Goal: Information Seeking & Learning: Check status

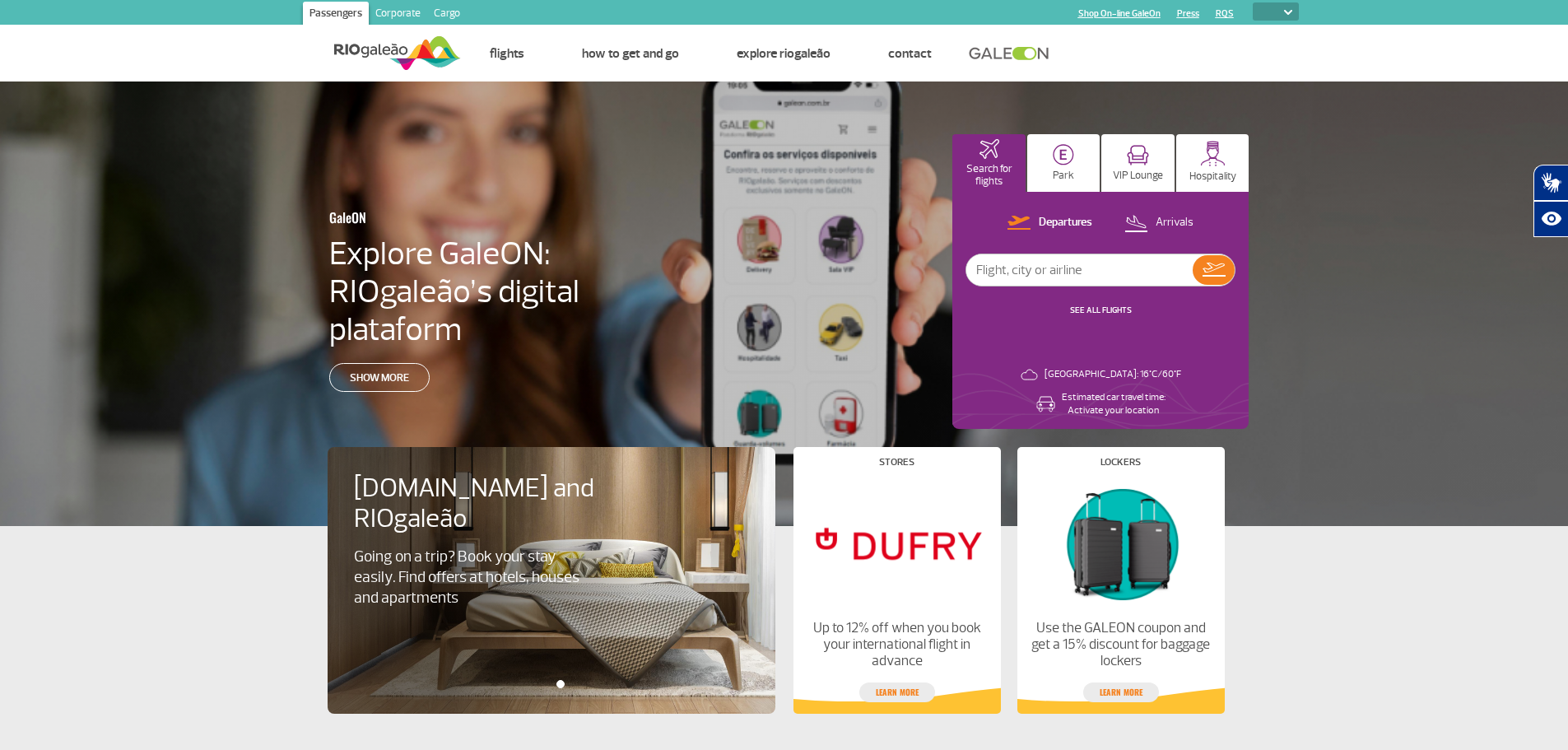
click at [1290, 13] on img at bounding box center [1288, 12] width 9 height 5
click at [1287, 11] on img at bounding box center [1288, 12] width 9 height 5
click at [1269, 7] on select "PT ENG ESP" at bounding box center [1276, 11] width 46 height 18
select select "pt-BR"
click at [1253, 3] on select "PT ENG ESP" at bounding box center [1276, 11] width 46 height 18
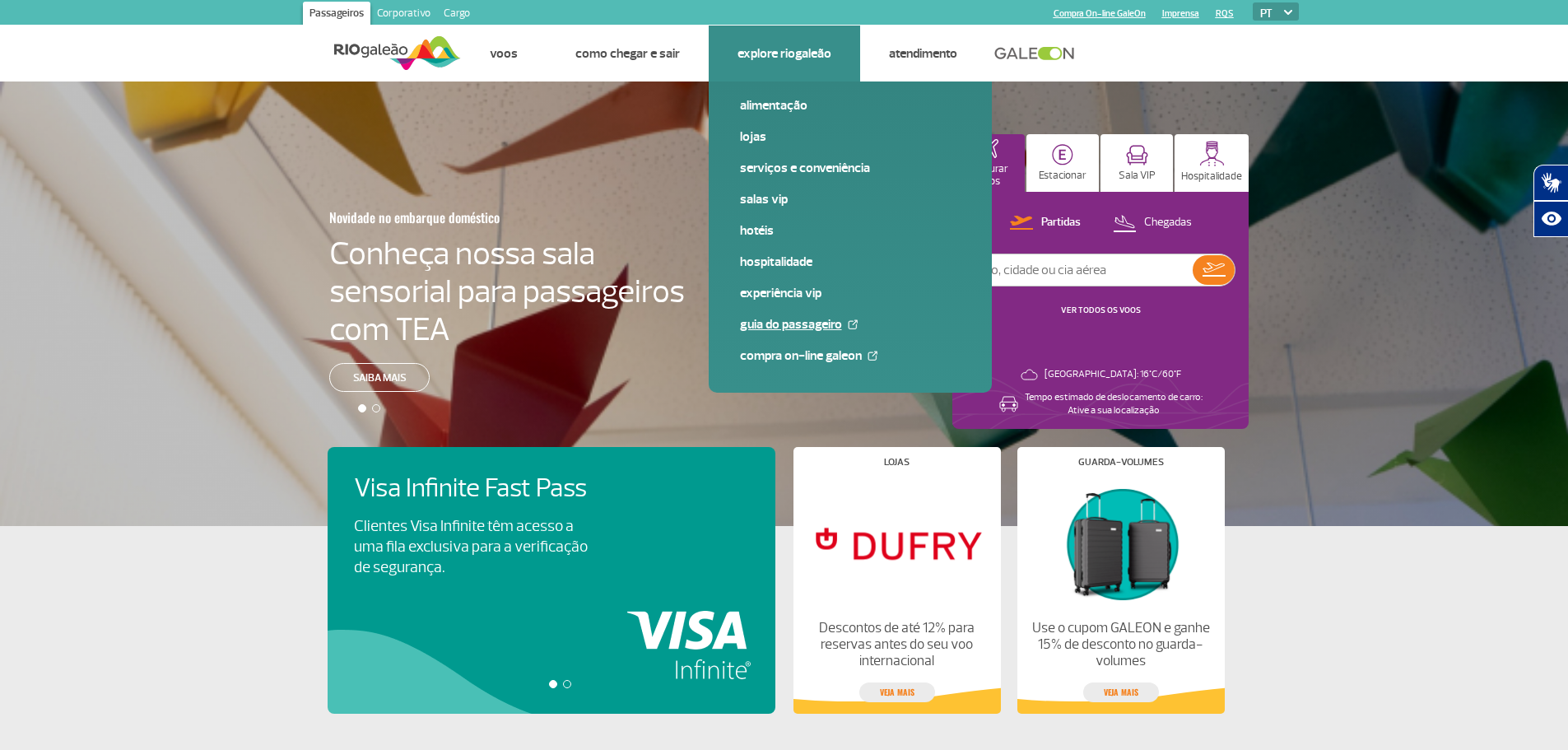
click at [789, 324] on link "Guia do Passageiro" at bounding box center [850, 324] width 221 height 18
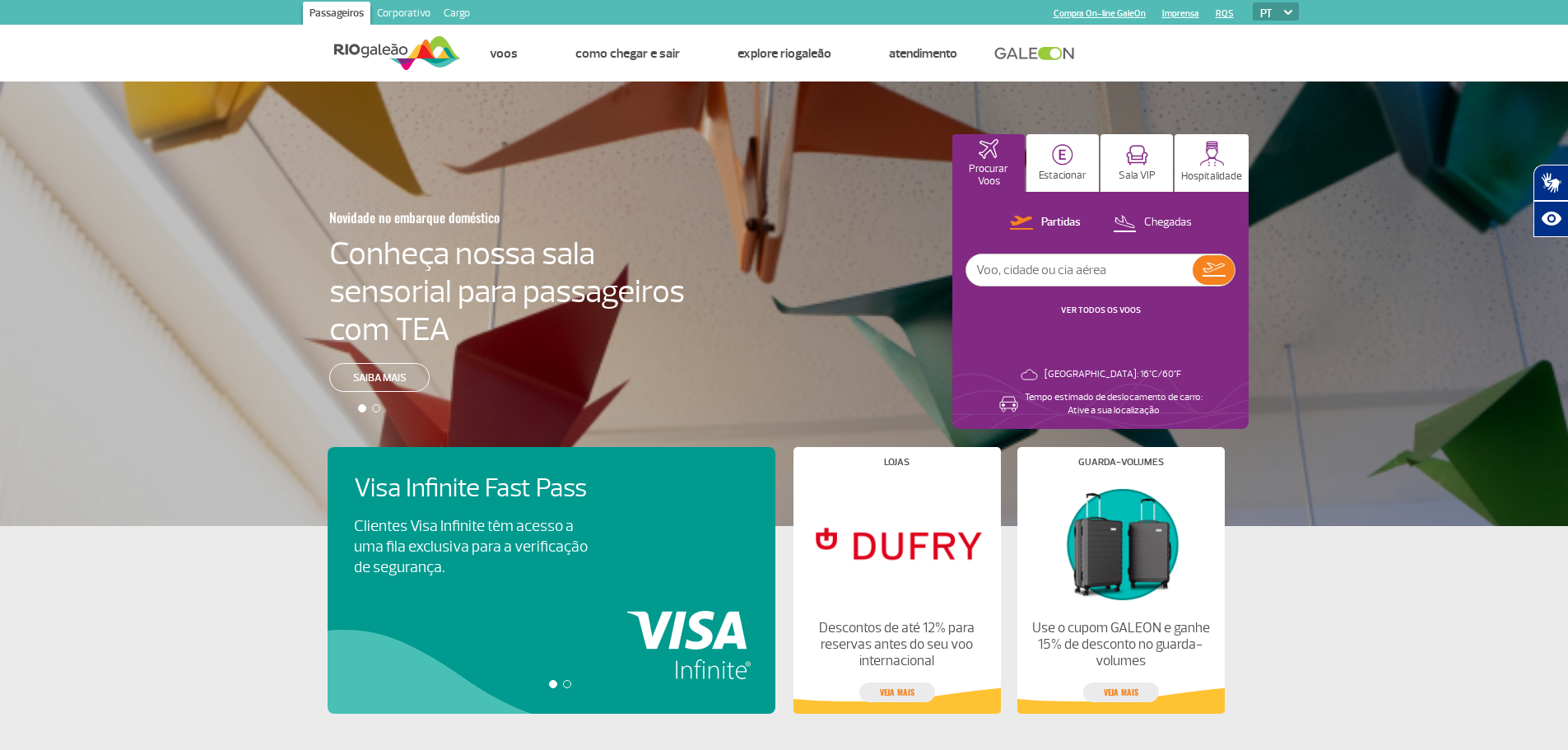
click at [378, 408] on div at bounding box center [376, 408] width 9 height 9
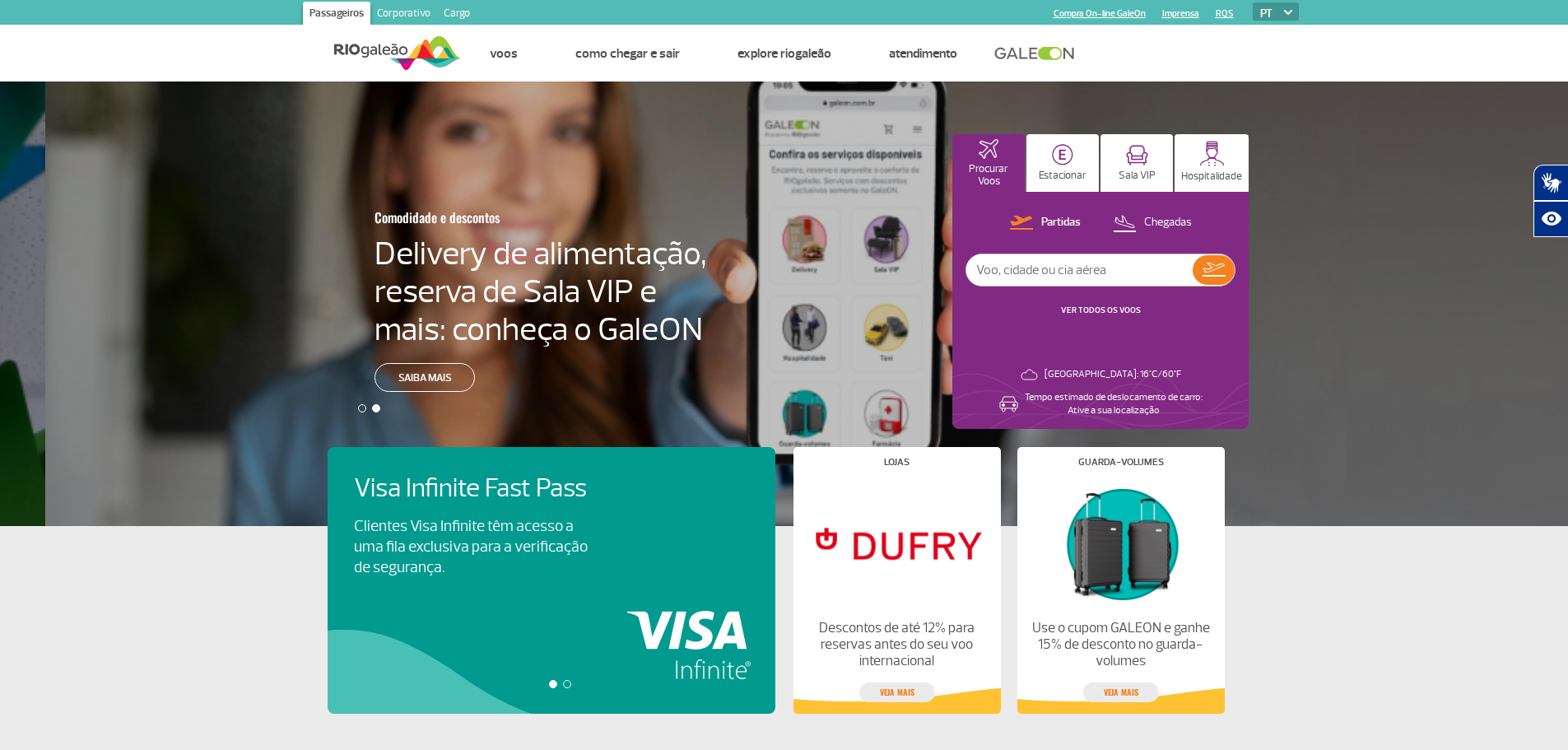
scroll to position [0, 1580]
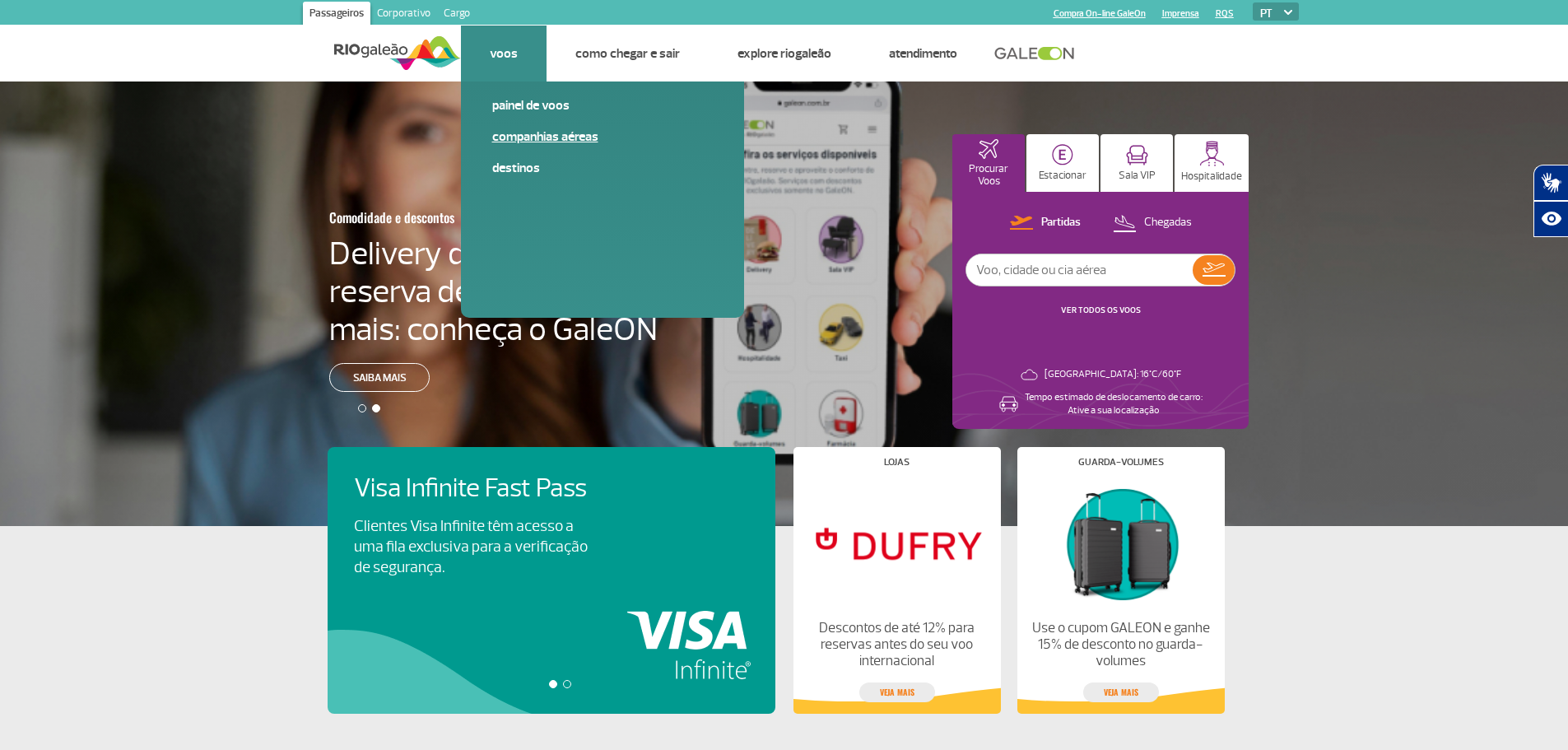
click at [525, 134] on link "Companhias Aéreas" at bounding box center [602, 136] width 221 height 18
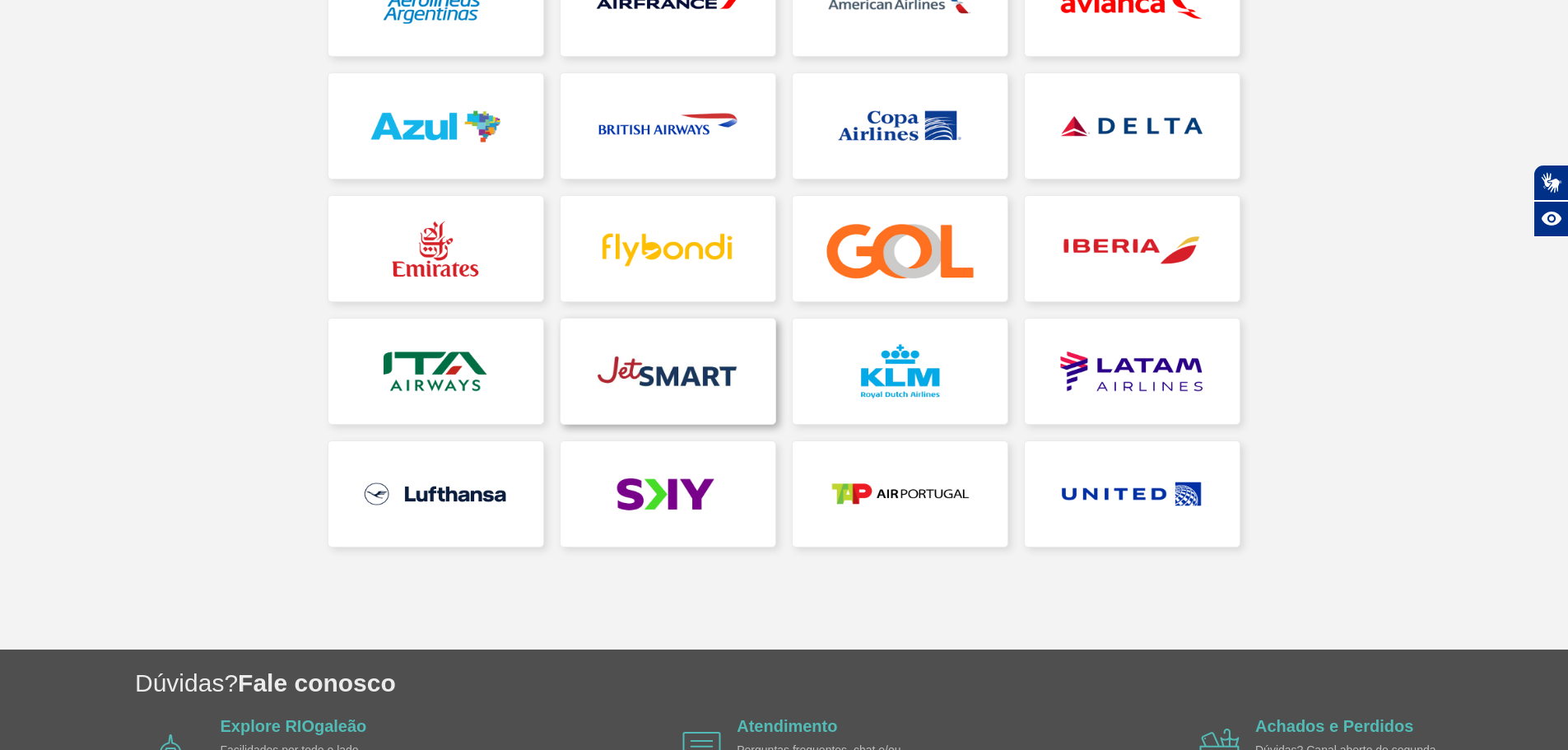
scroll to position [329, 0]
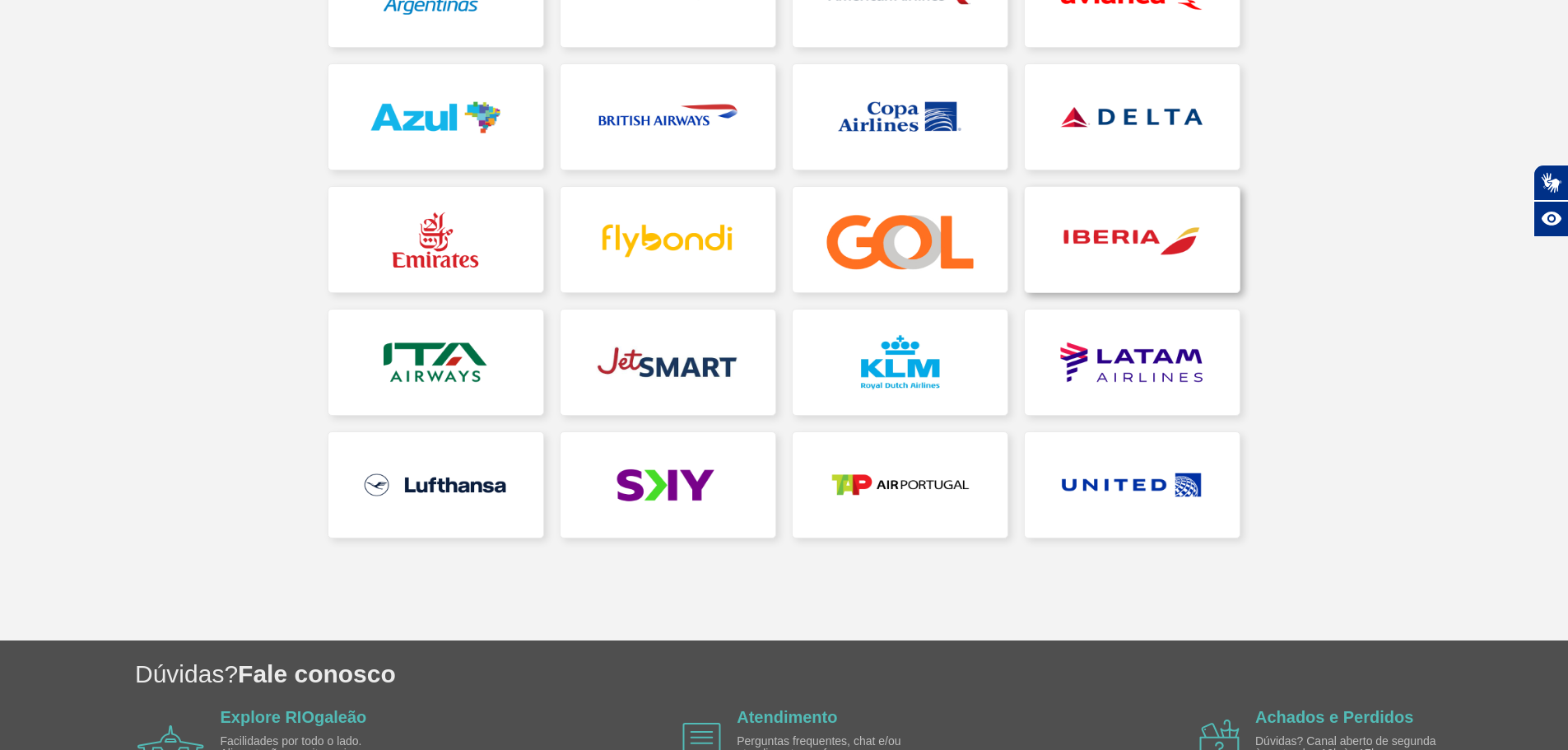
click at [1117, 252] on link at bounding box center [1132, 239] width 215 height 106
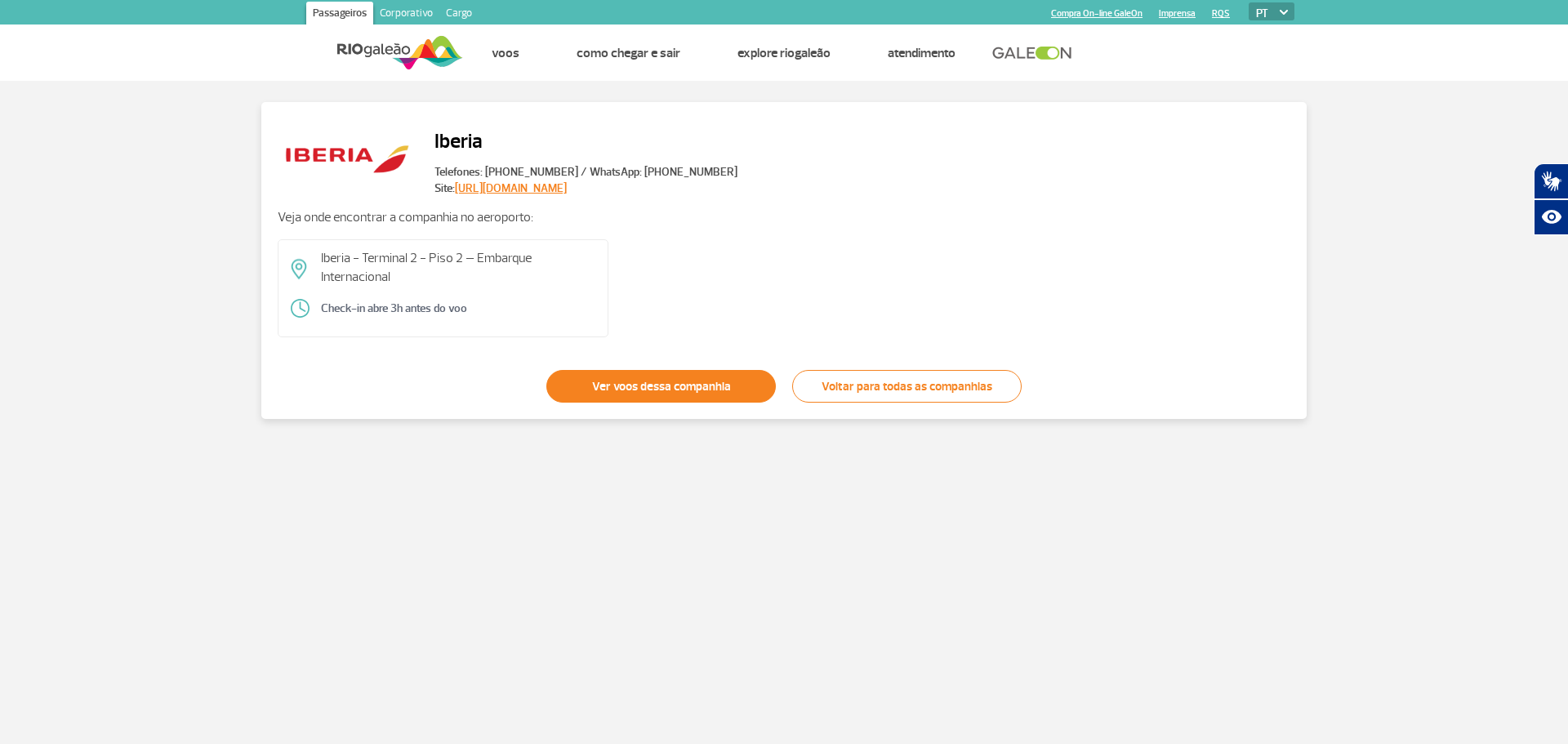
click at [725, 388] on link "Ver voos dessa companhia" at bounding box center [661, 386] width 229 height 32
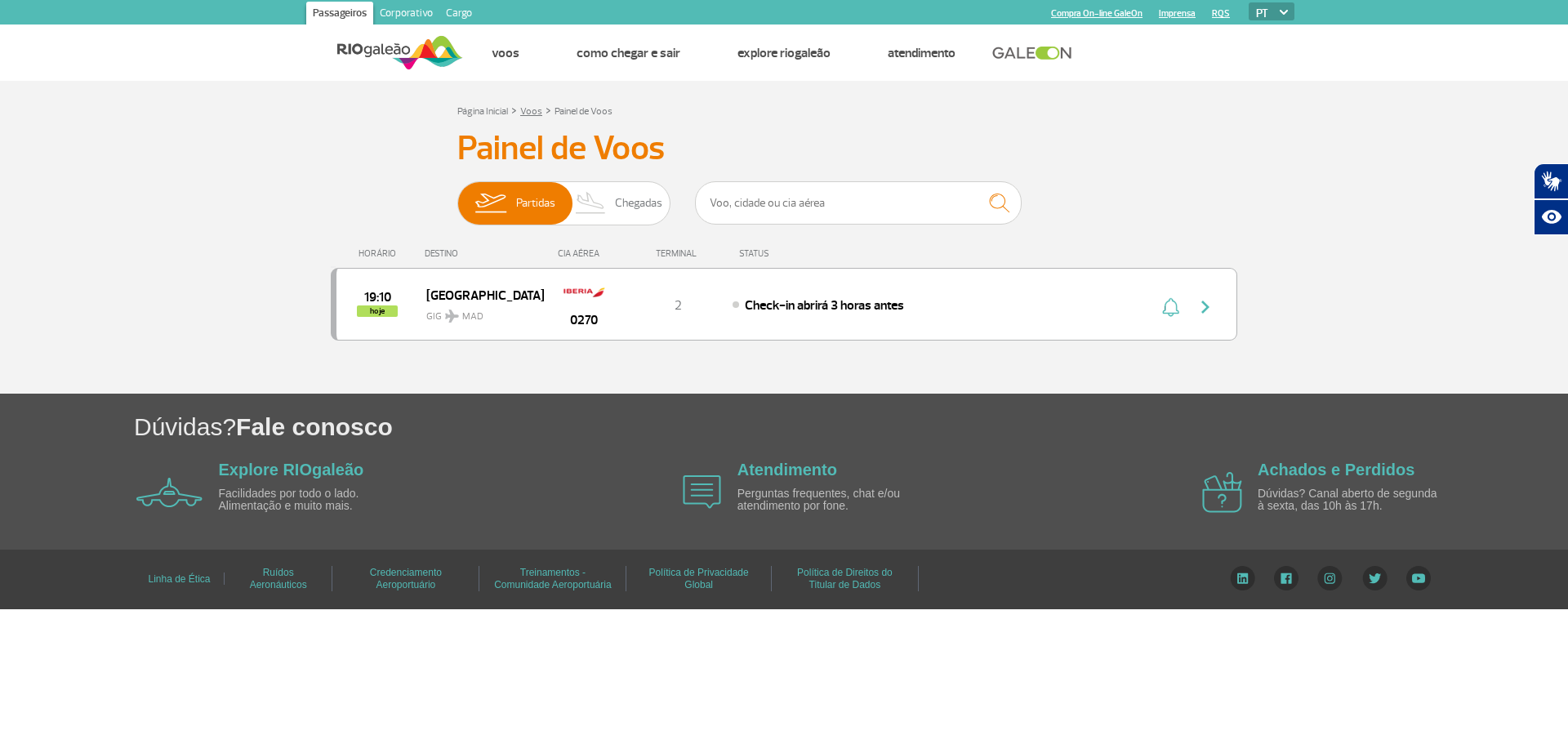
click at [535, 110] on link "Voos" at bounding box center [531, 112] width 22 height 12
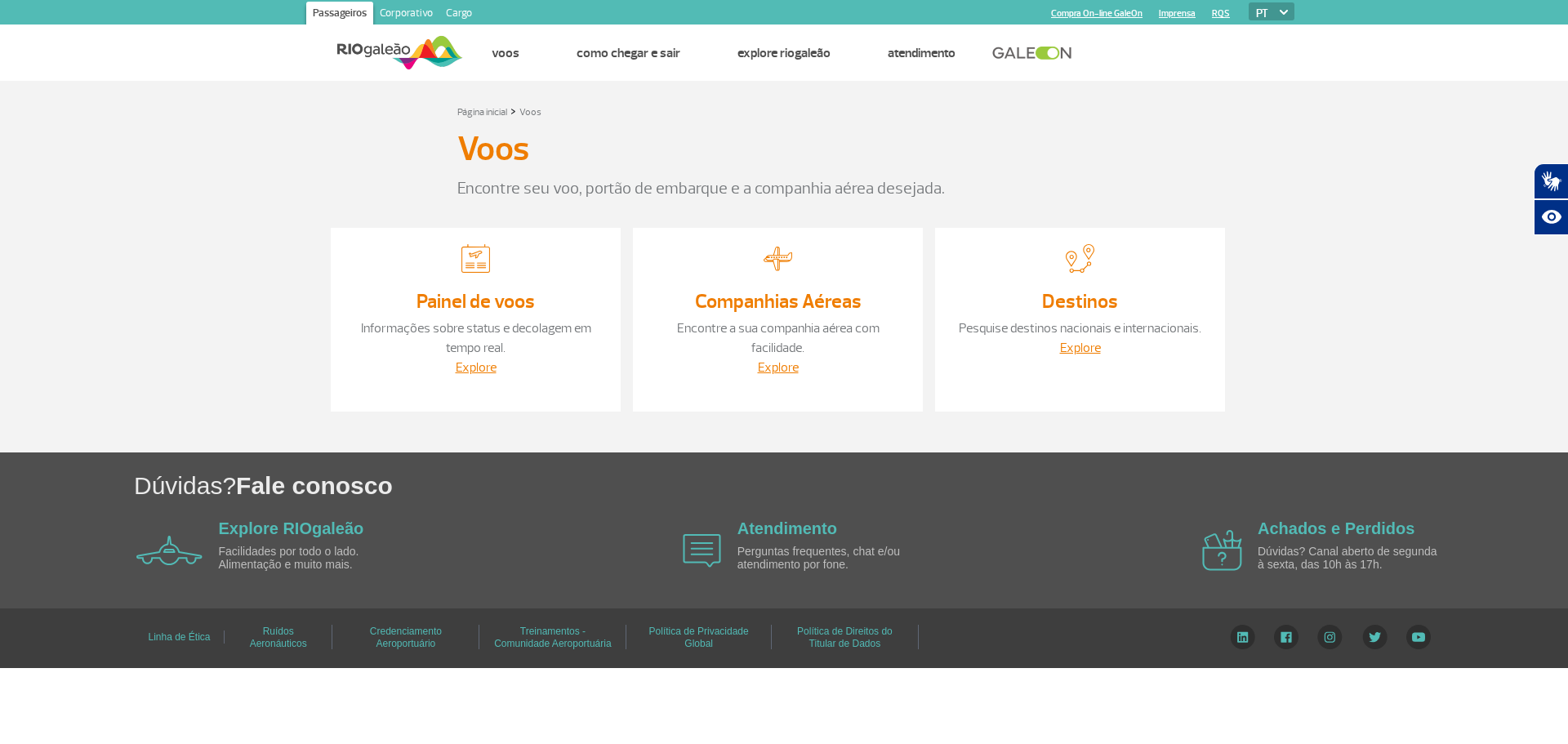
click at [758, 299] on link "Companhias Aéreas" at bounding box center [778, 301] width 166 height 25
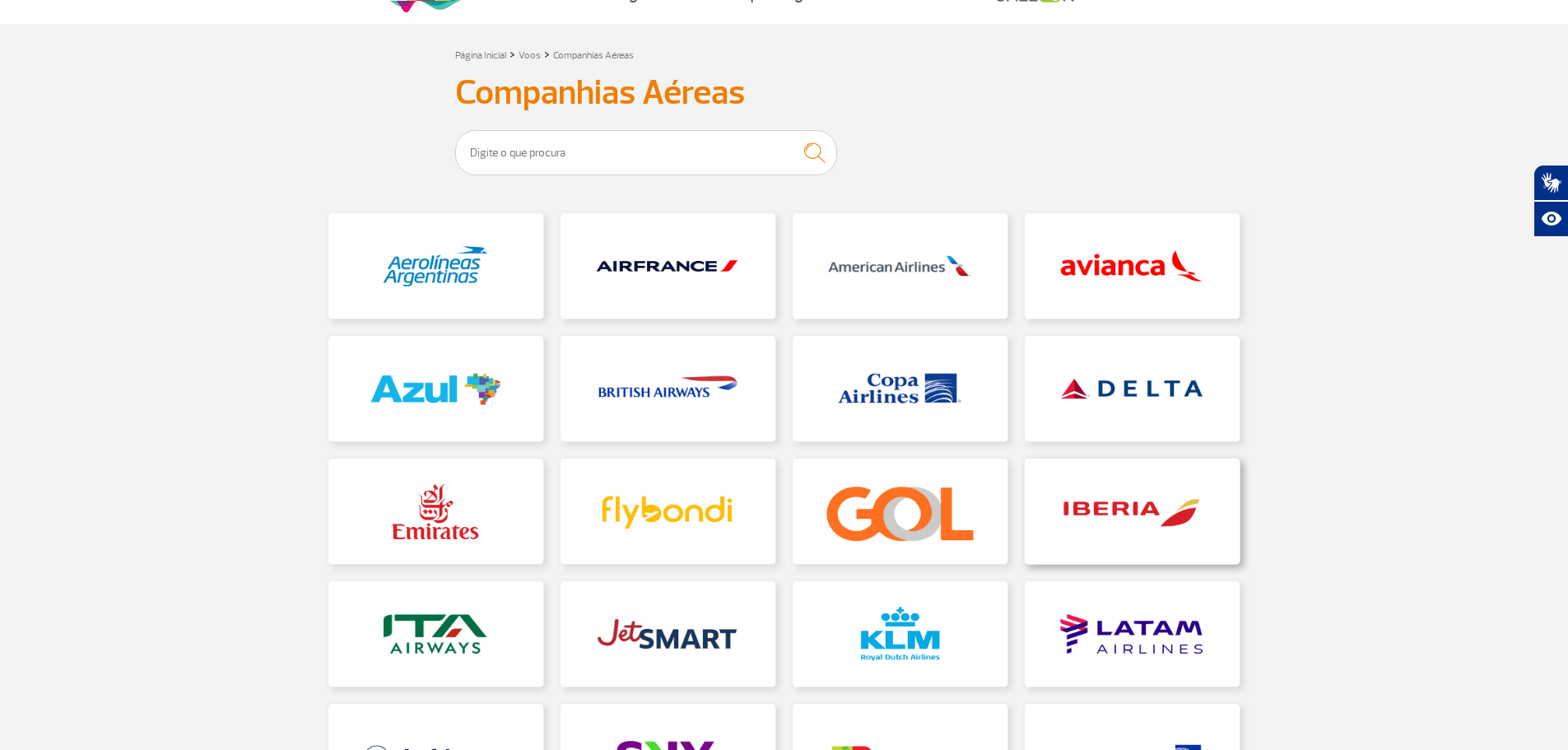
scroll to position [82, 0]
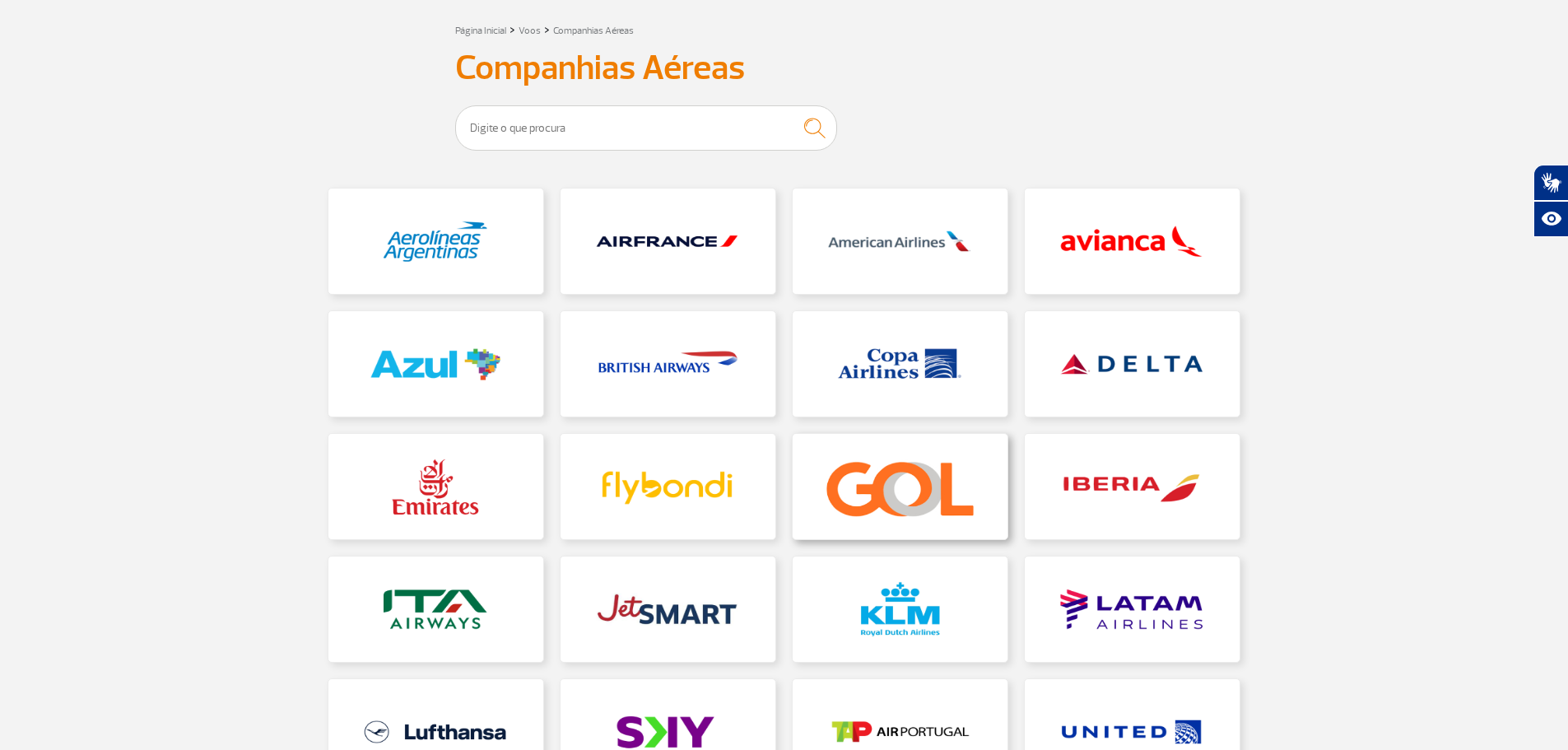
click at [912, 469] on link at bounding box center [900, 486] width 215 height 106
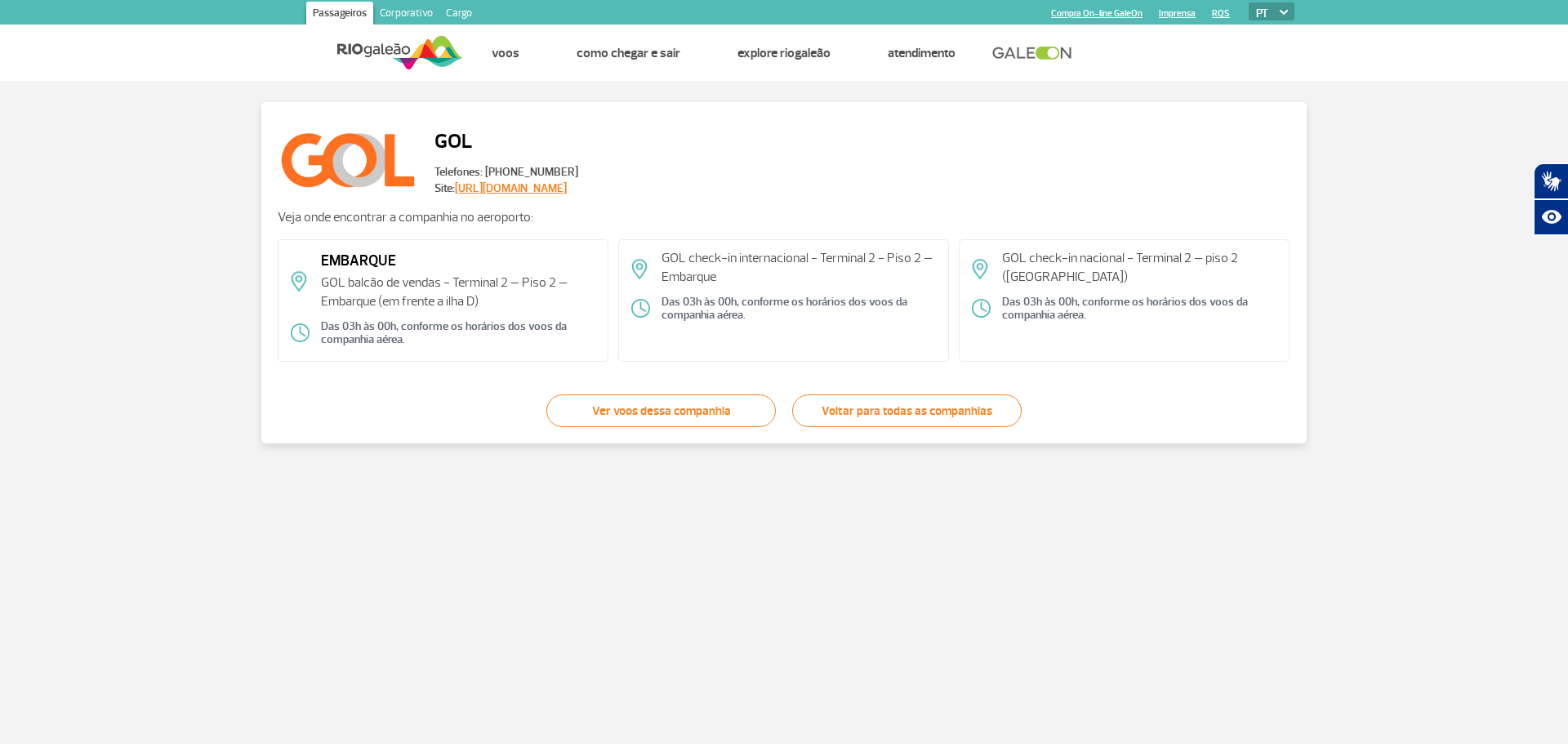
click at [627, 412] on link "Ver voos dessa companhia" at bounding box center [661, 411] width 229 height 32
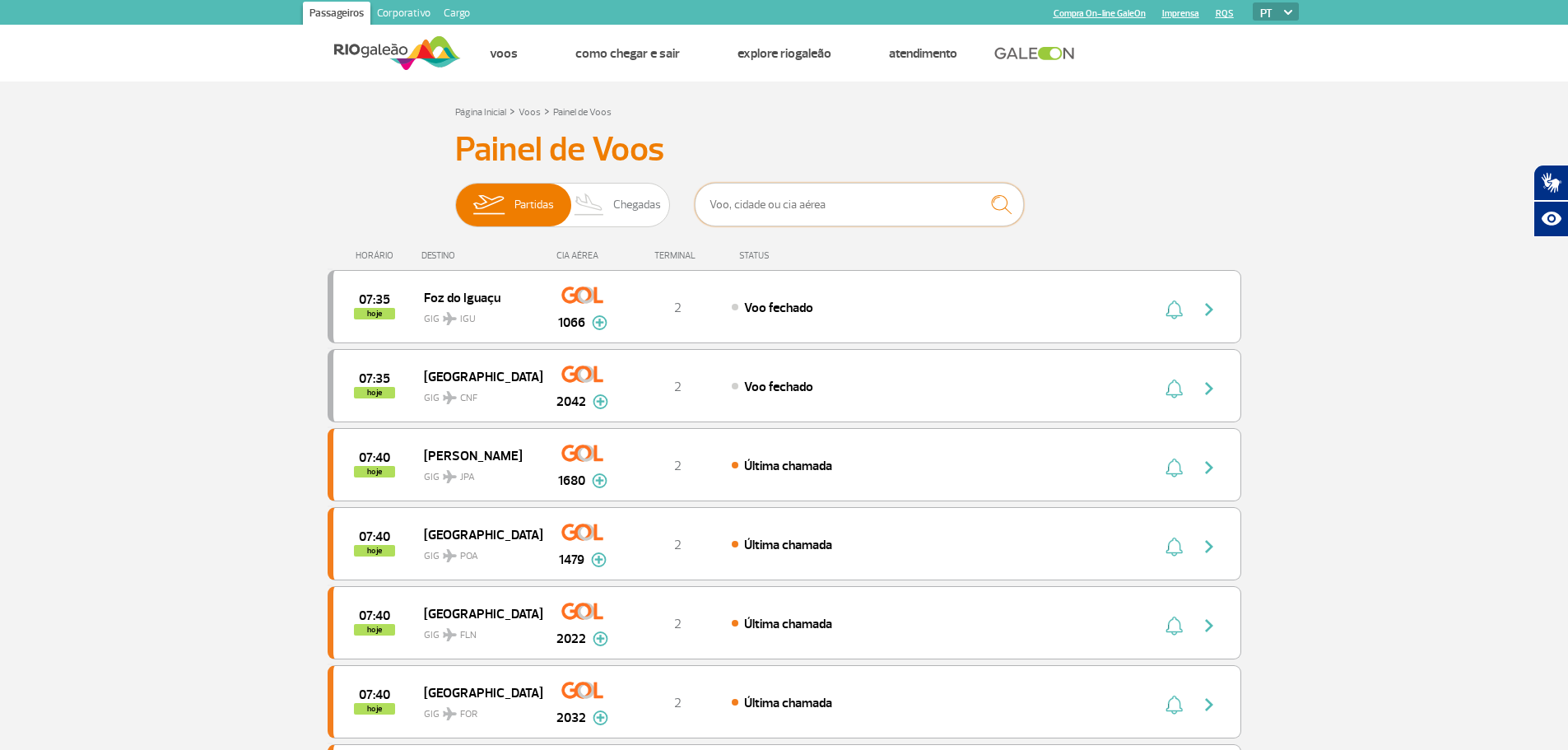
click at [847, 212] on input "text" at bounding box center [858, 204] width 329 height 44
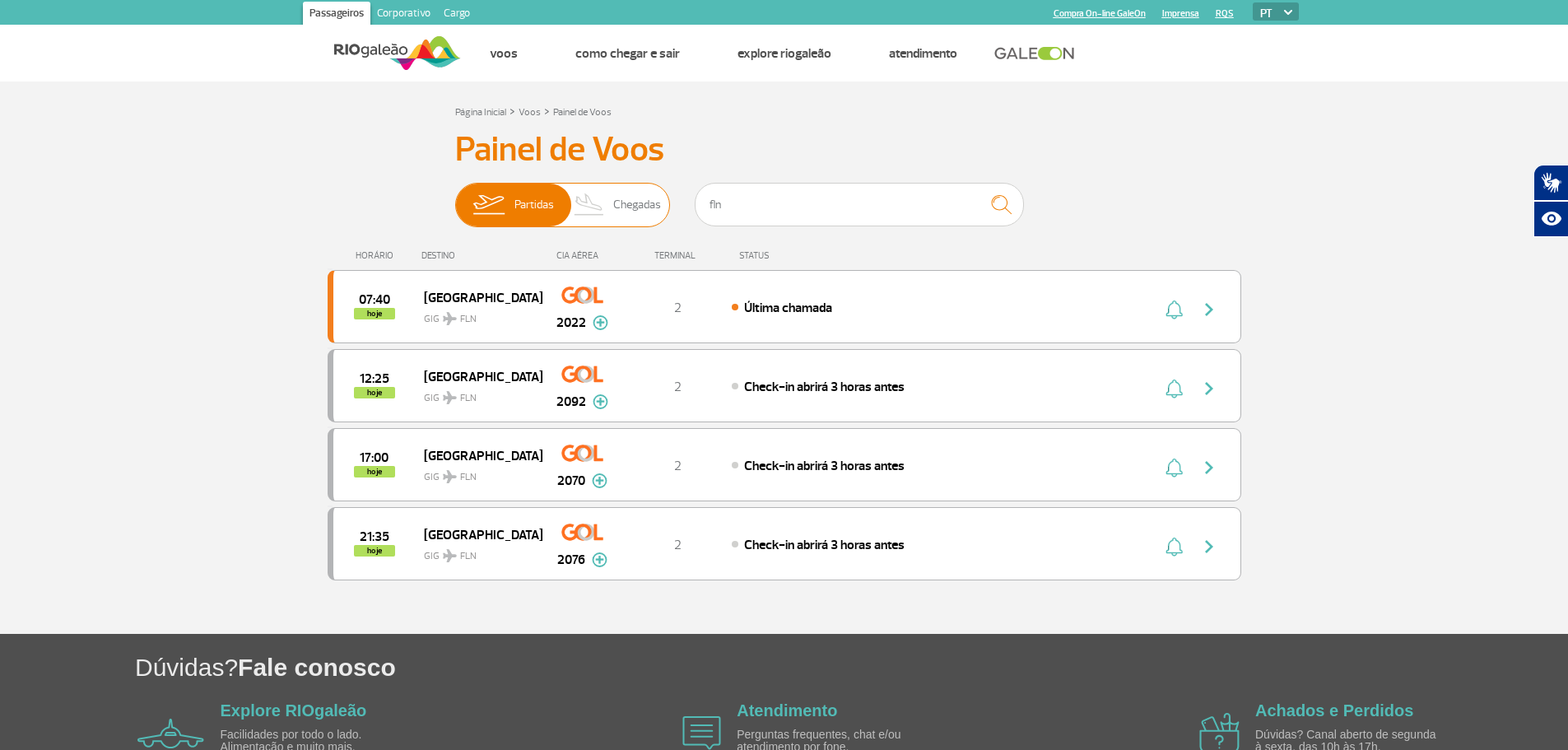
click at [634, 201] on span "Chegadas" at bounding box center [638, 205] width 48 height 43
click at [455, 197] on input "Partidas Chegadas" at bounding box center [455, 197] width 0 height 0
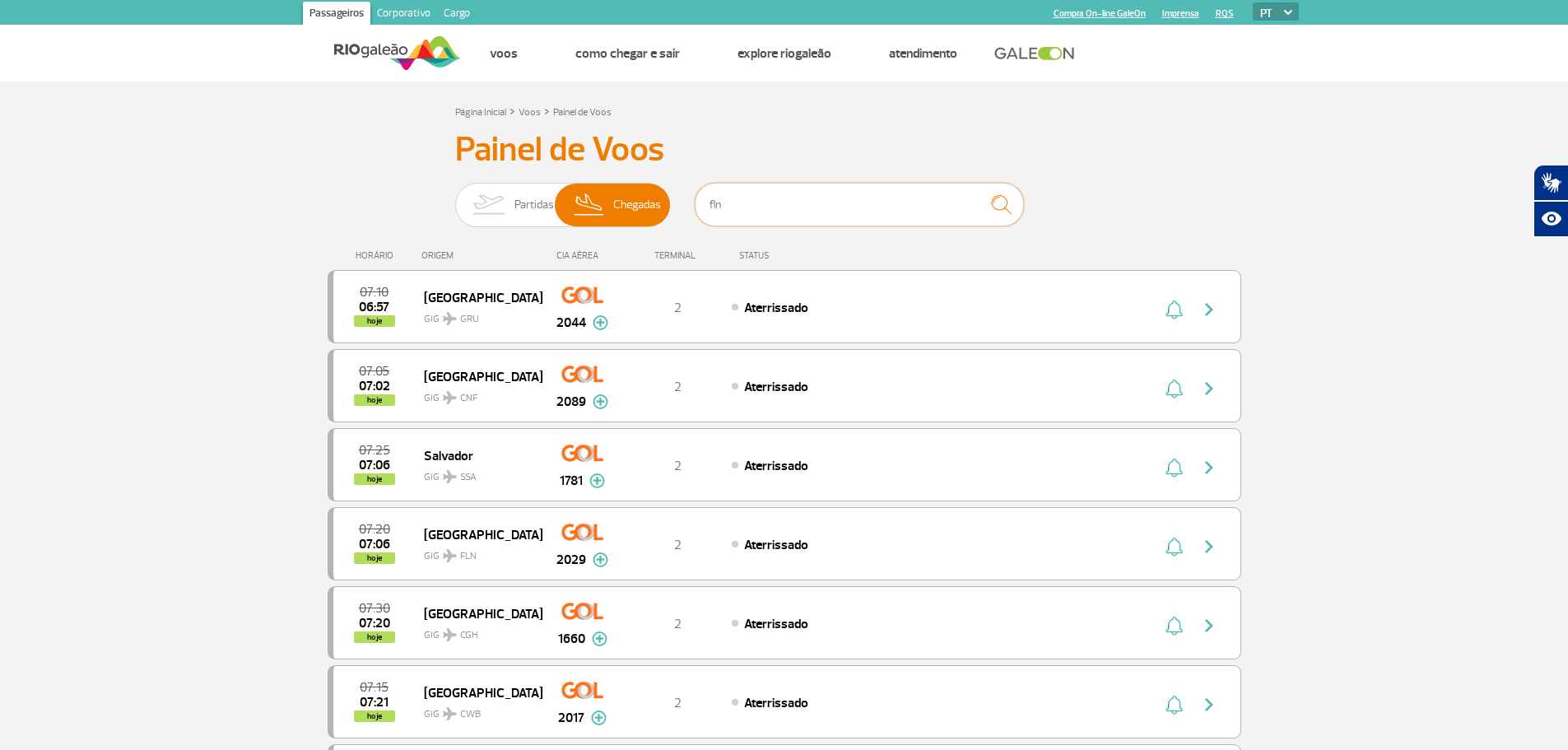
click at [805, 205] on input "fln" at bounding box center [858, 204] width 329 height 44
drag, startPoint x: 783, startPoint y: 205, endPoint x: 682, endPoint y: 216, distance: 101.6
click at [682, 216] on div "Partidas Chegadas fln" at bounding box center [784, 207] width 658 height 49
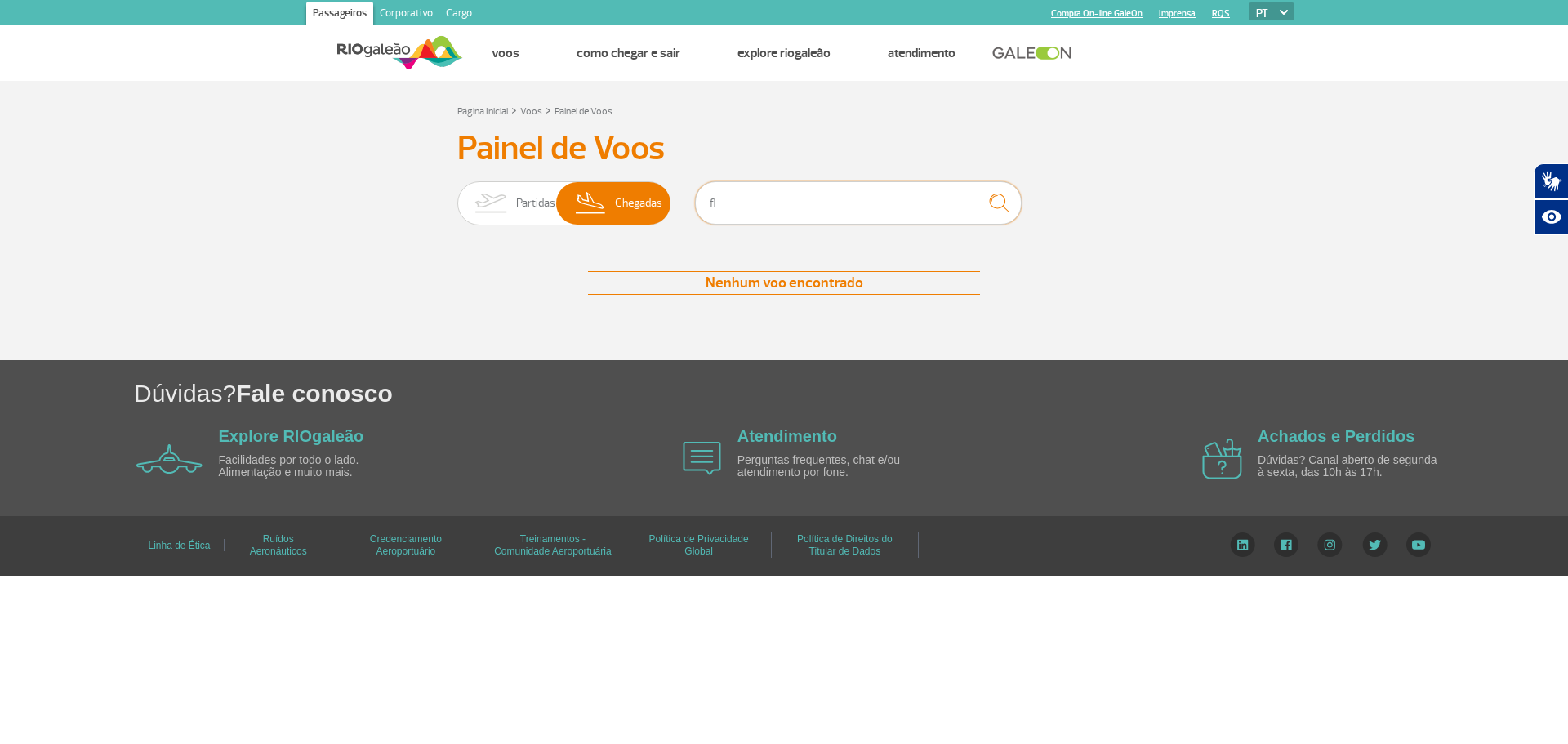
type input "f"
type input "fln"
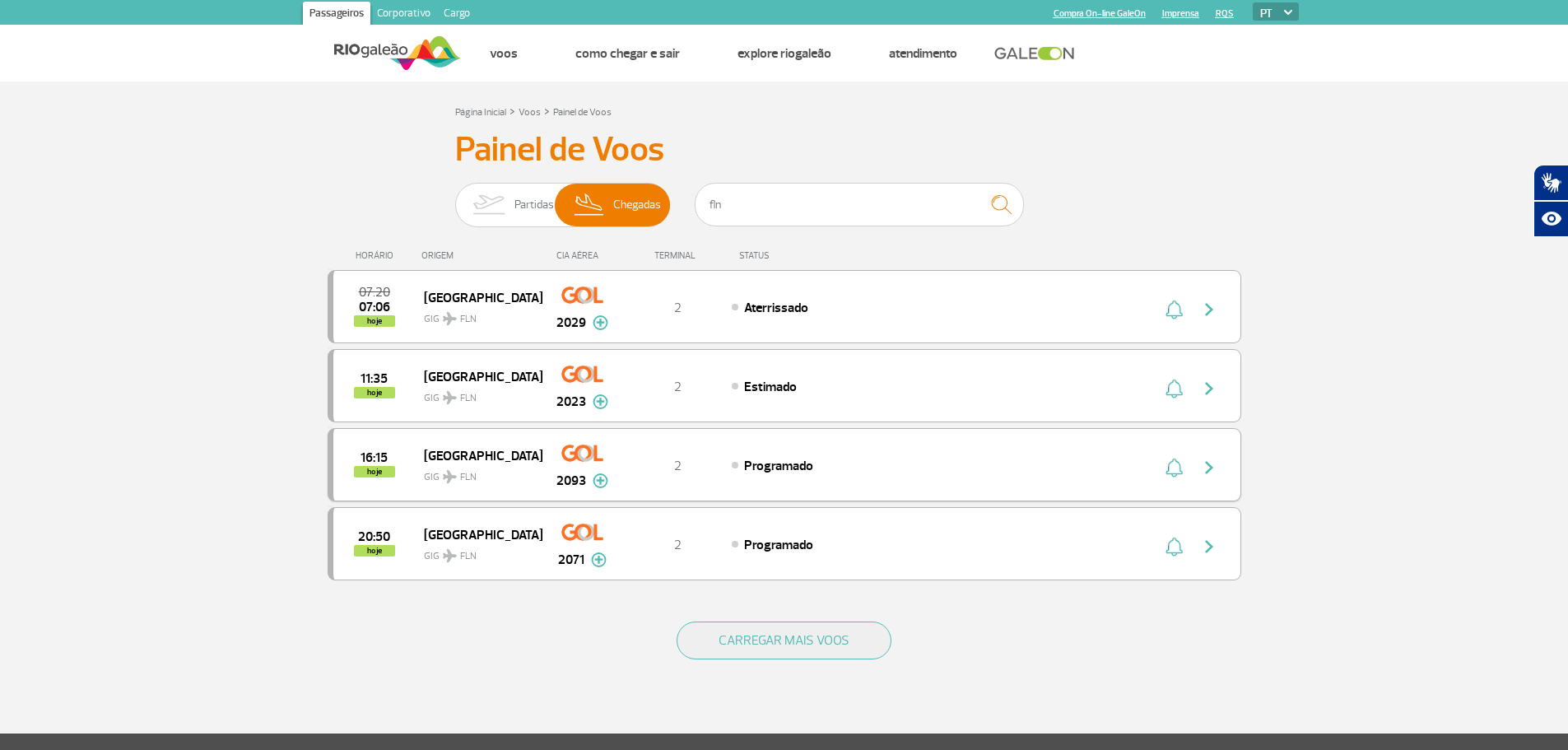
click at [458, 460] on span "Florianópolis" at bounding box center [476, 454] width 106 height 21
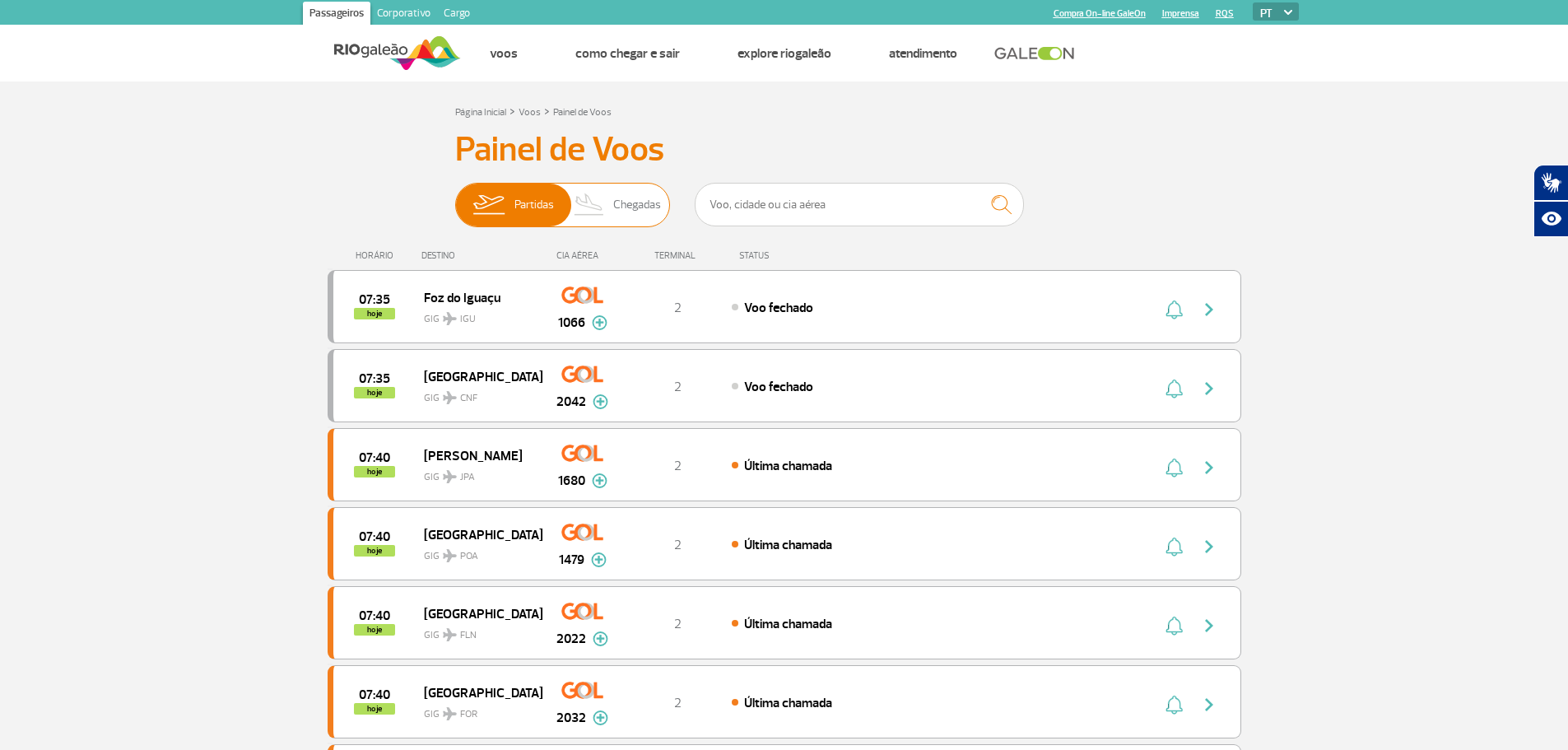
click at [657, 202] on span "Chegadas" at bounding box center [638, 205] width 48 height 43
click at [455, 197] on input "Partidas Chegadas" at bounding box center [455, 197] width 0 height 0
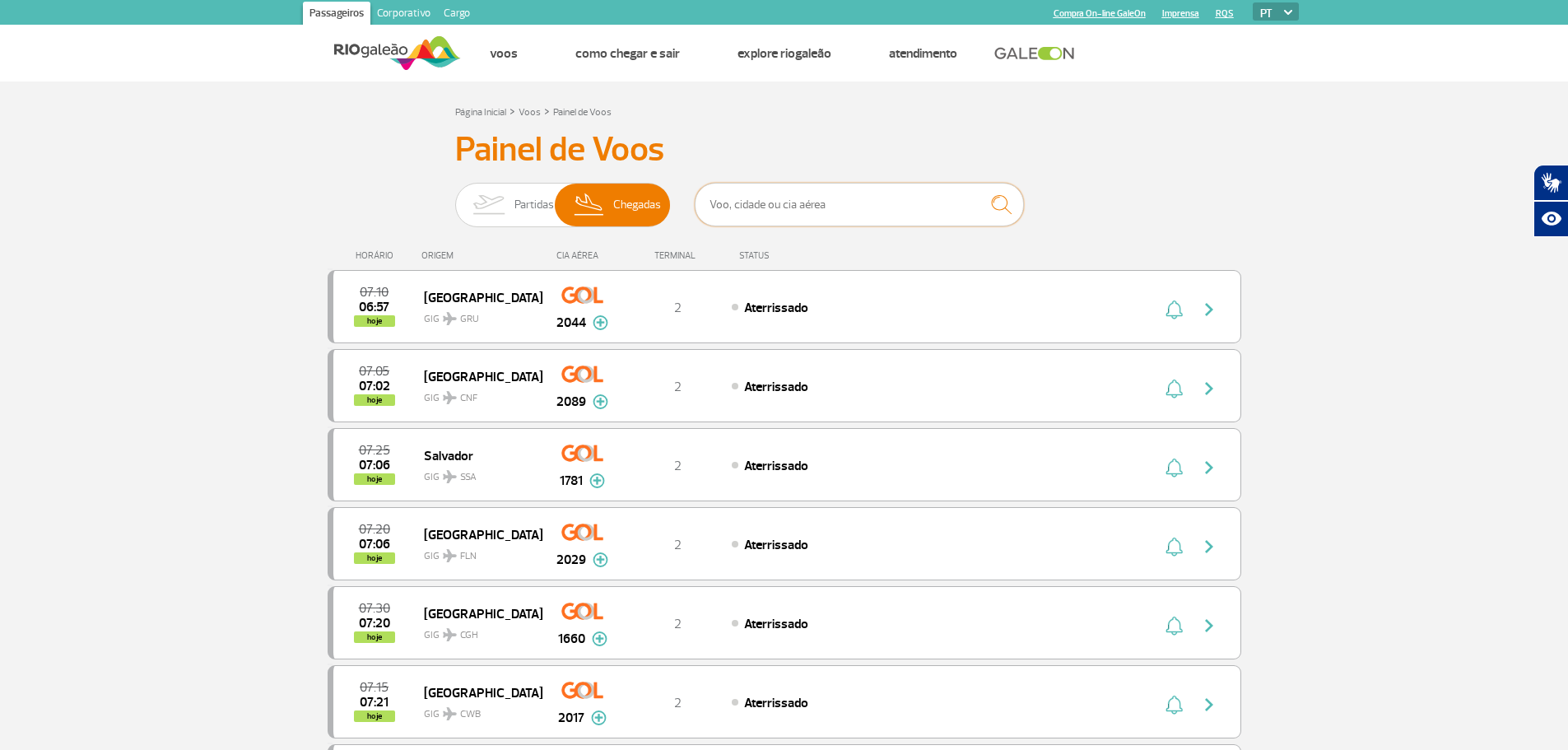
click at [824, 211] on input "text" at bounding box center [858, 204] width 329 height 44
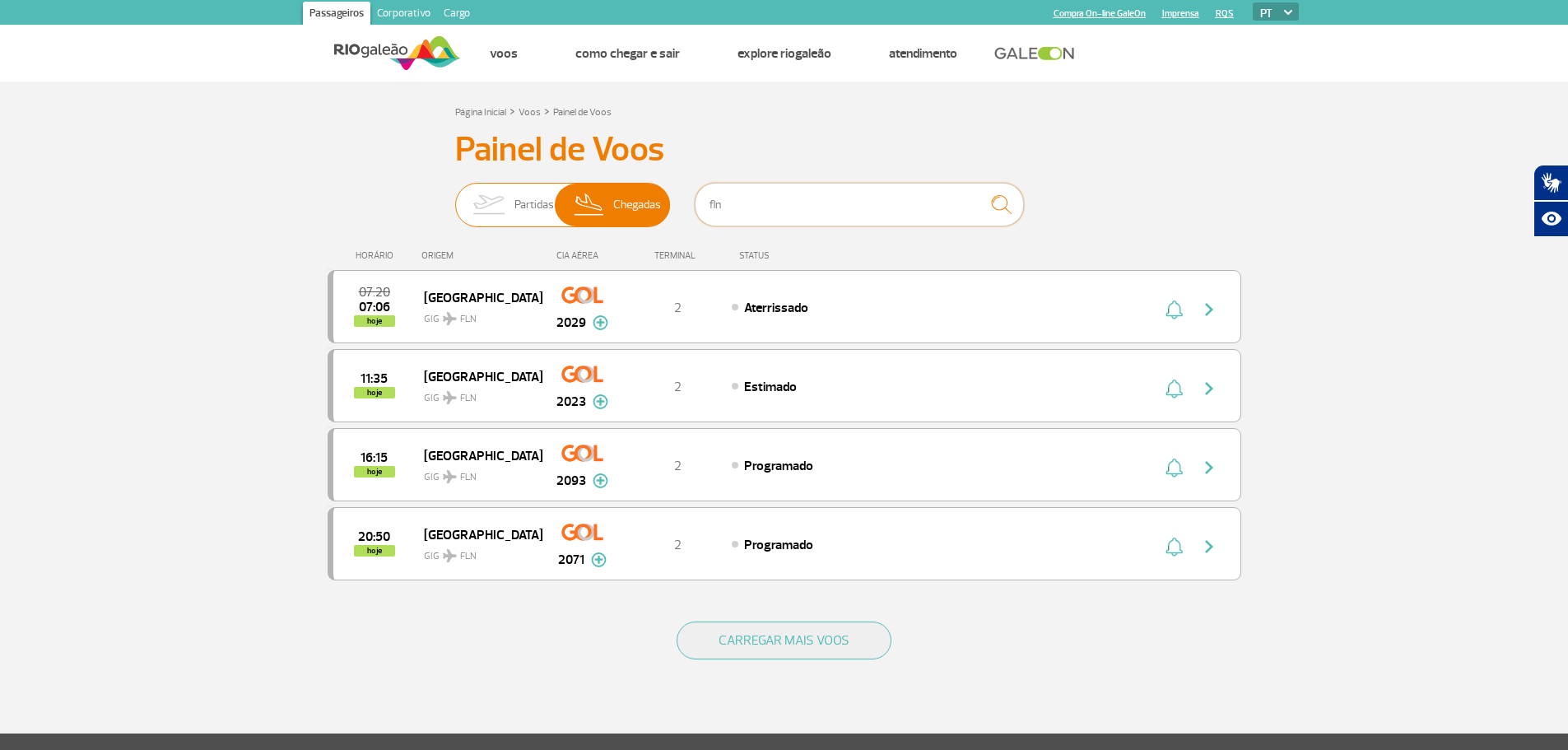
type input "fln"
click at [535, 201] on span "Partidas" at bounding box center [534, 205] width 40 height 43
click at [455, 197] on input "Partidas Chegadas" at bounding box center [455, 197] width 0 height 0
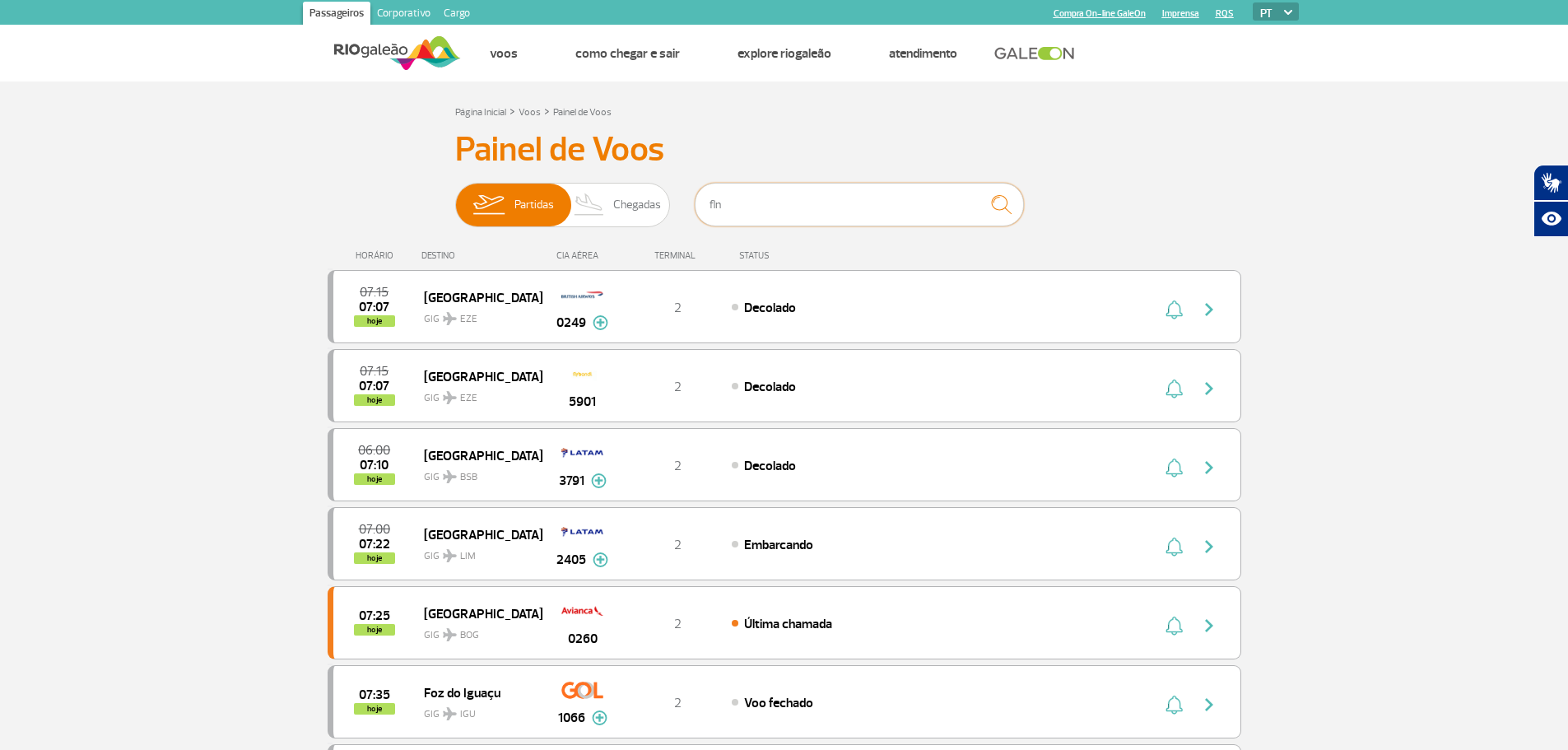
click at [756, 201] on input "fln" at bounding box center [858, 204] width 329 height 44
click at [481, 107] on link "Página Inicial" at bounding box center [480, 113] width 51 height 12
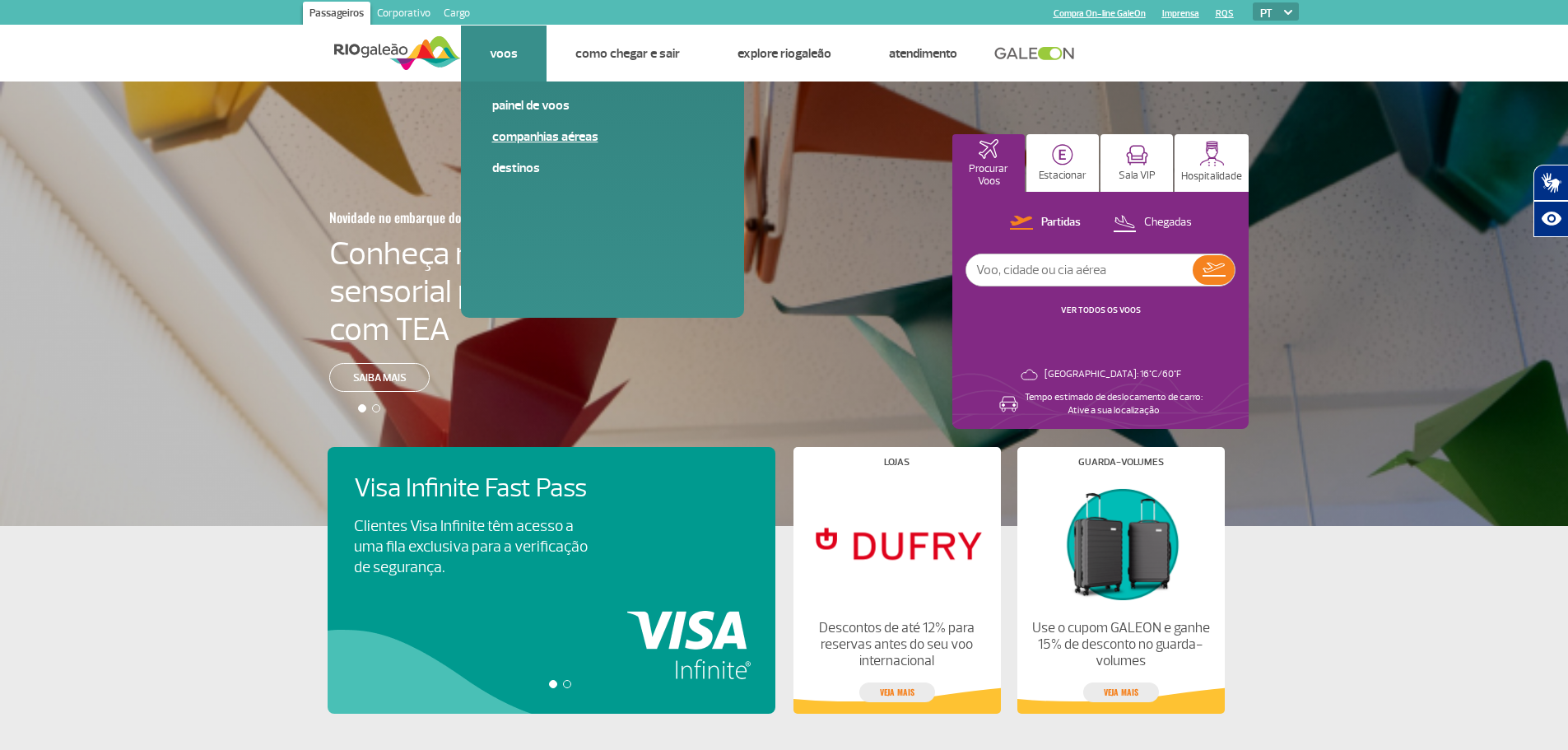
click at [517, 133] on link "Companhias Aéreas" at bounding box center [602, 136] width 221 height 18
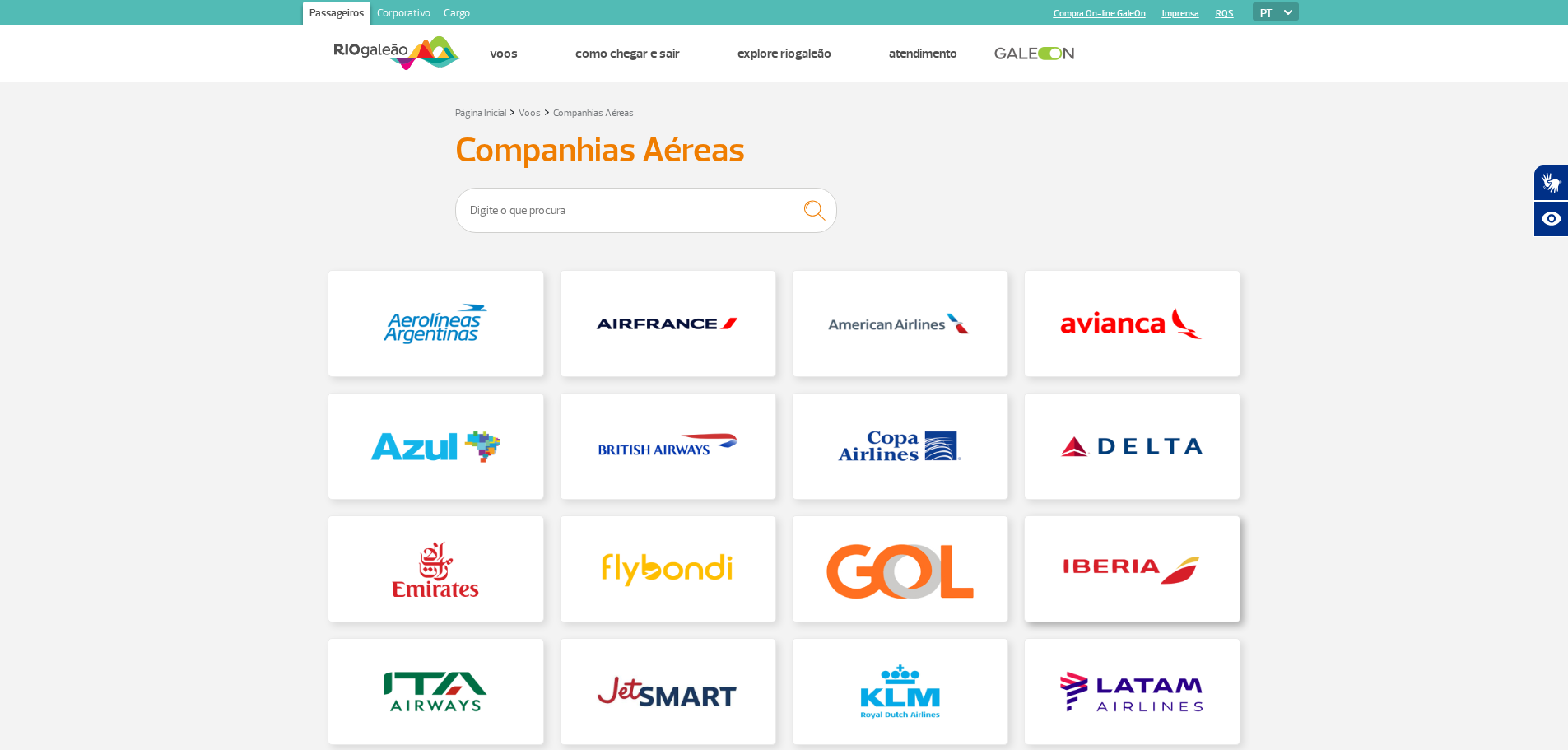
click at [1147, 570] on link at bounding box center [1132, 569] width 215 height 106
click at [937, 557] on link at bounding box center [900, 569] width 215 height 106
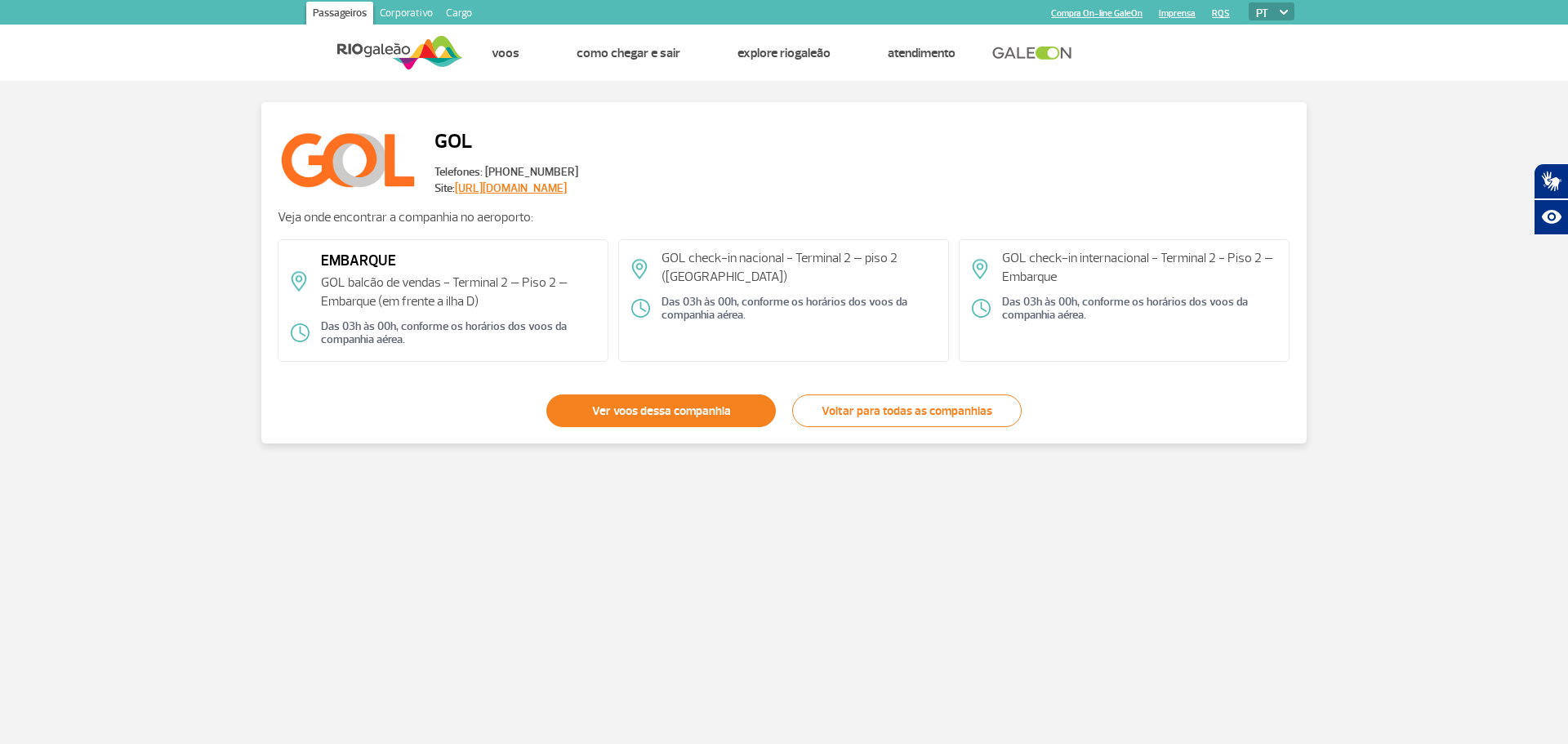
click at [711, 415] on link "Ver voos dessa companhia" at bounding box center [661, 411] width 229 height 32
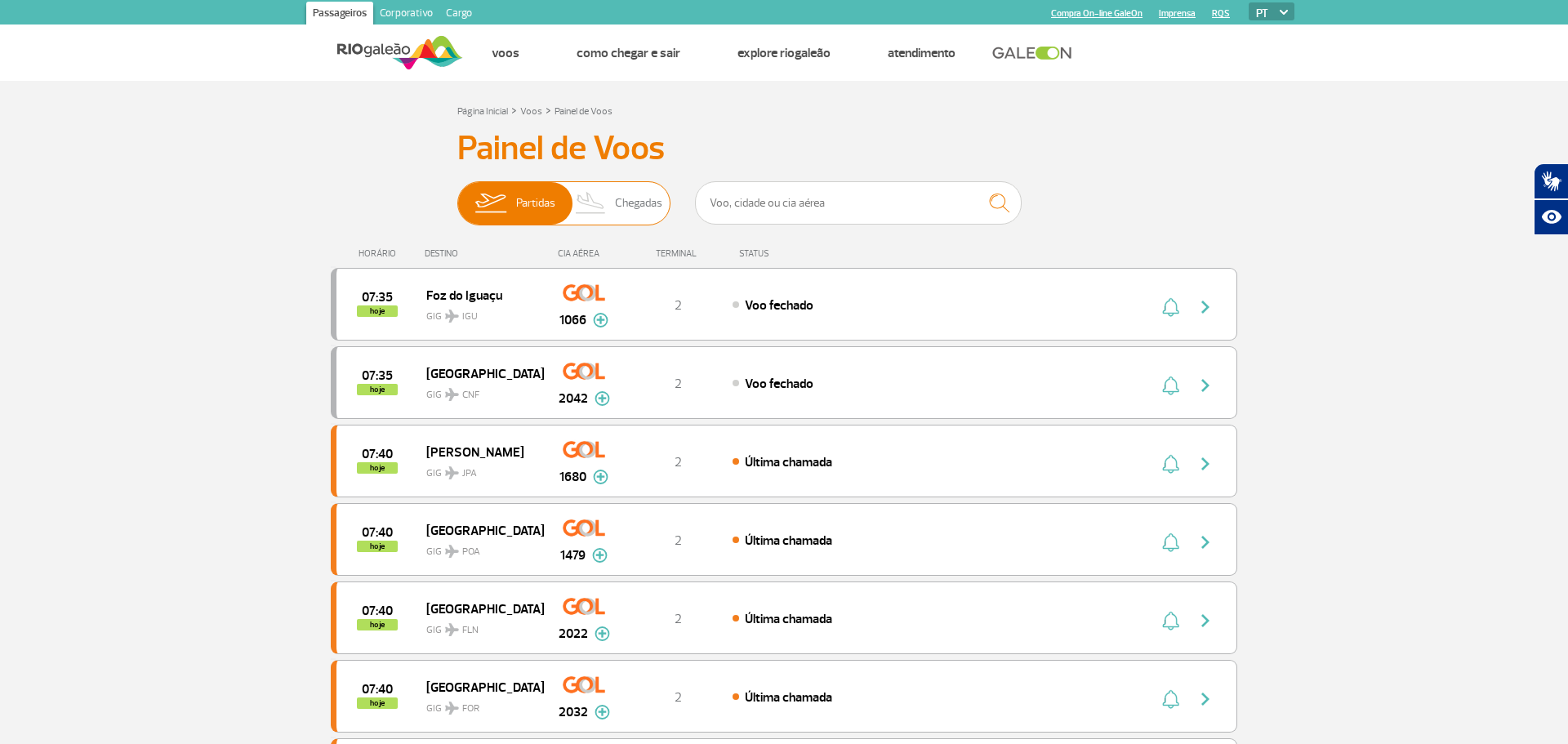
click at [644, 198] on span "Chegadas" at bounding box center [639, 204] width 48 height 43
click at [457, 195] on input "Partidas Chegadas" at bounding box center [457, 195] width 0 height 0
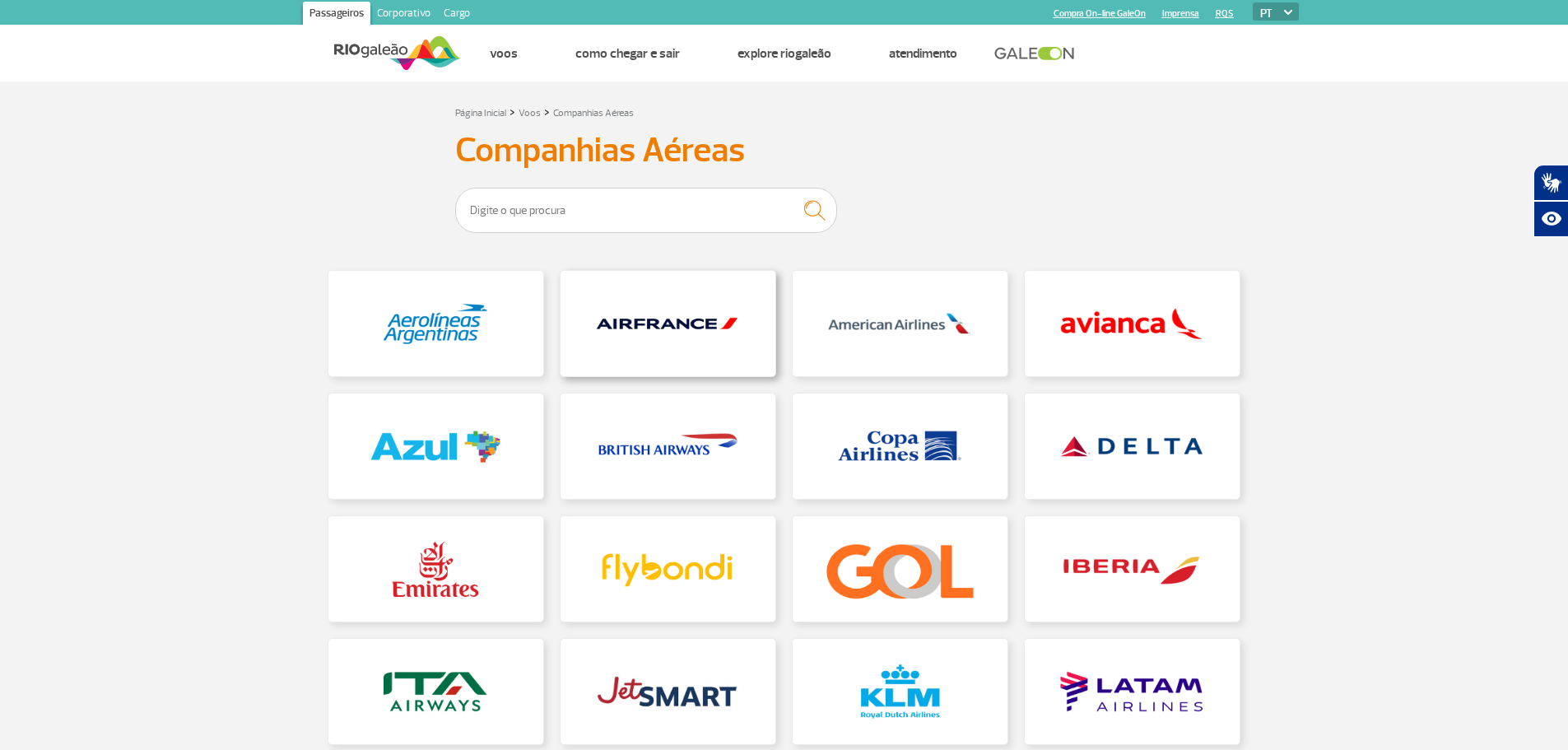
click at [631, 337] on link at bounding box center [668, 323] width 215 height 106
click at [469, 345] on link at bounding box center [436, 323] width 215 height 106
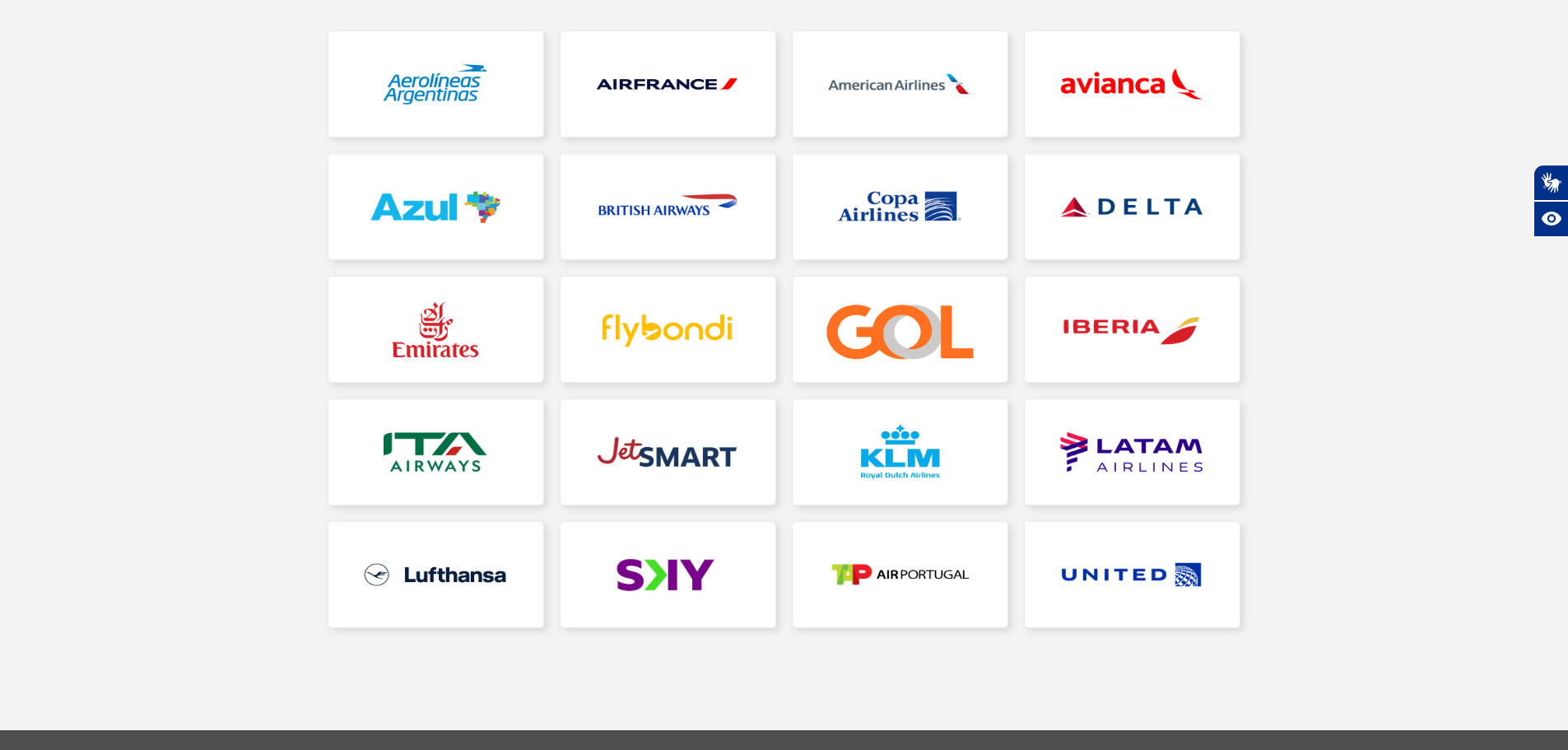
scroll to position [329, 0]
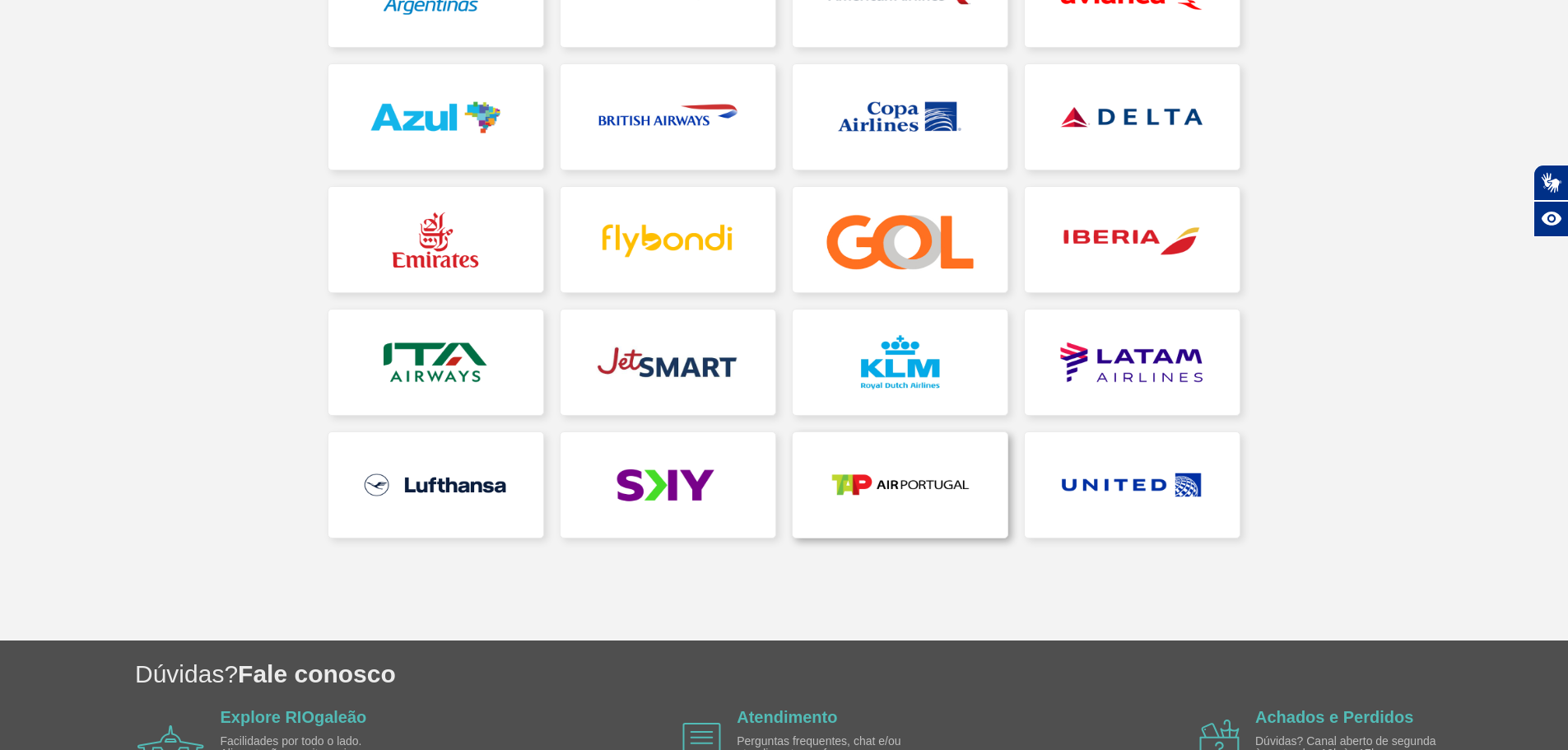
click at [846, 491] on link at bounding box center [900, 485] width 215 height 106
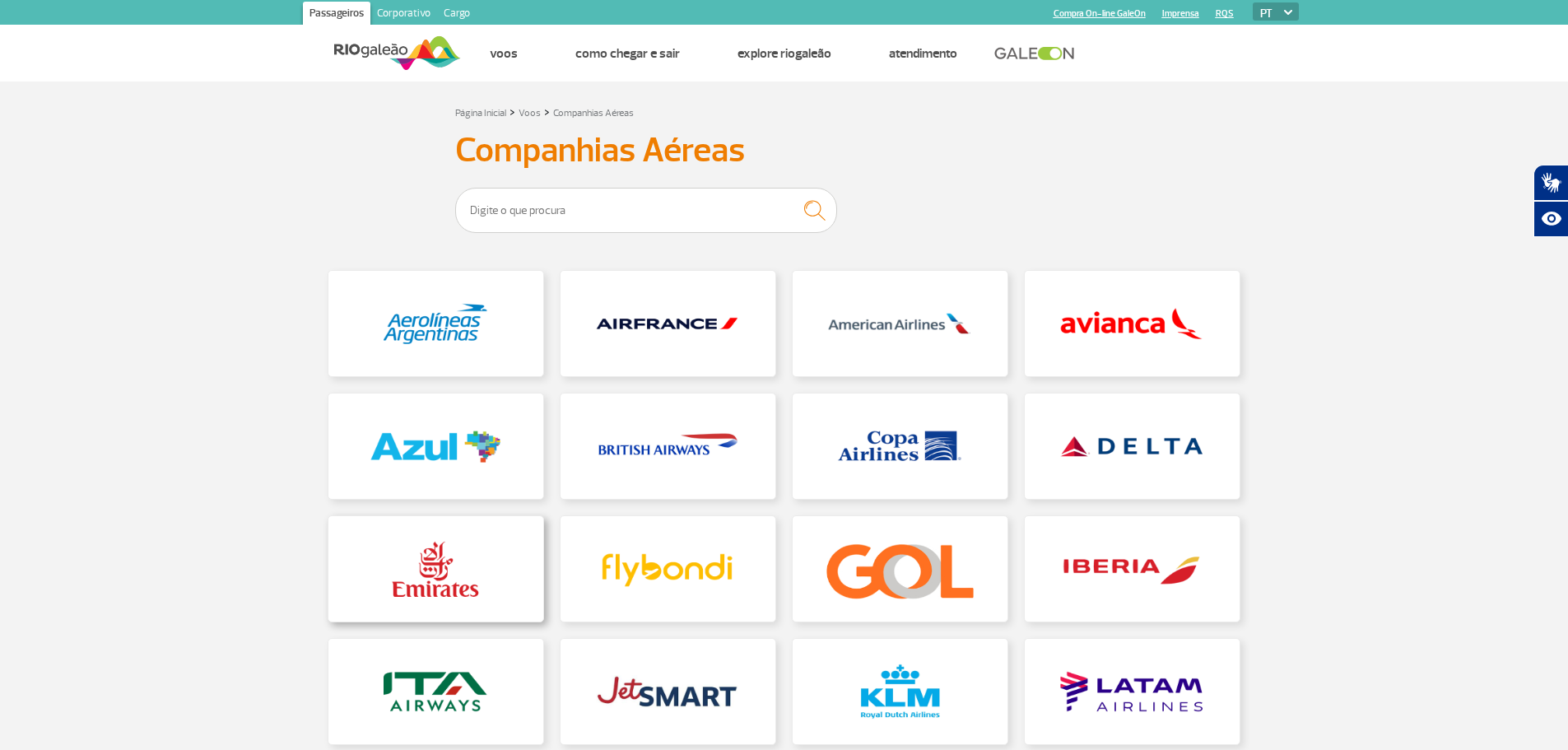
click at [437, 555] on link at bounding box center [436, 569] width 215 height 106
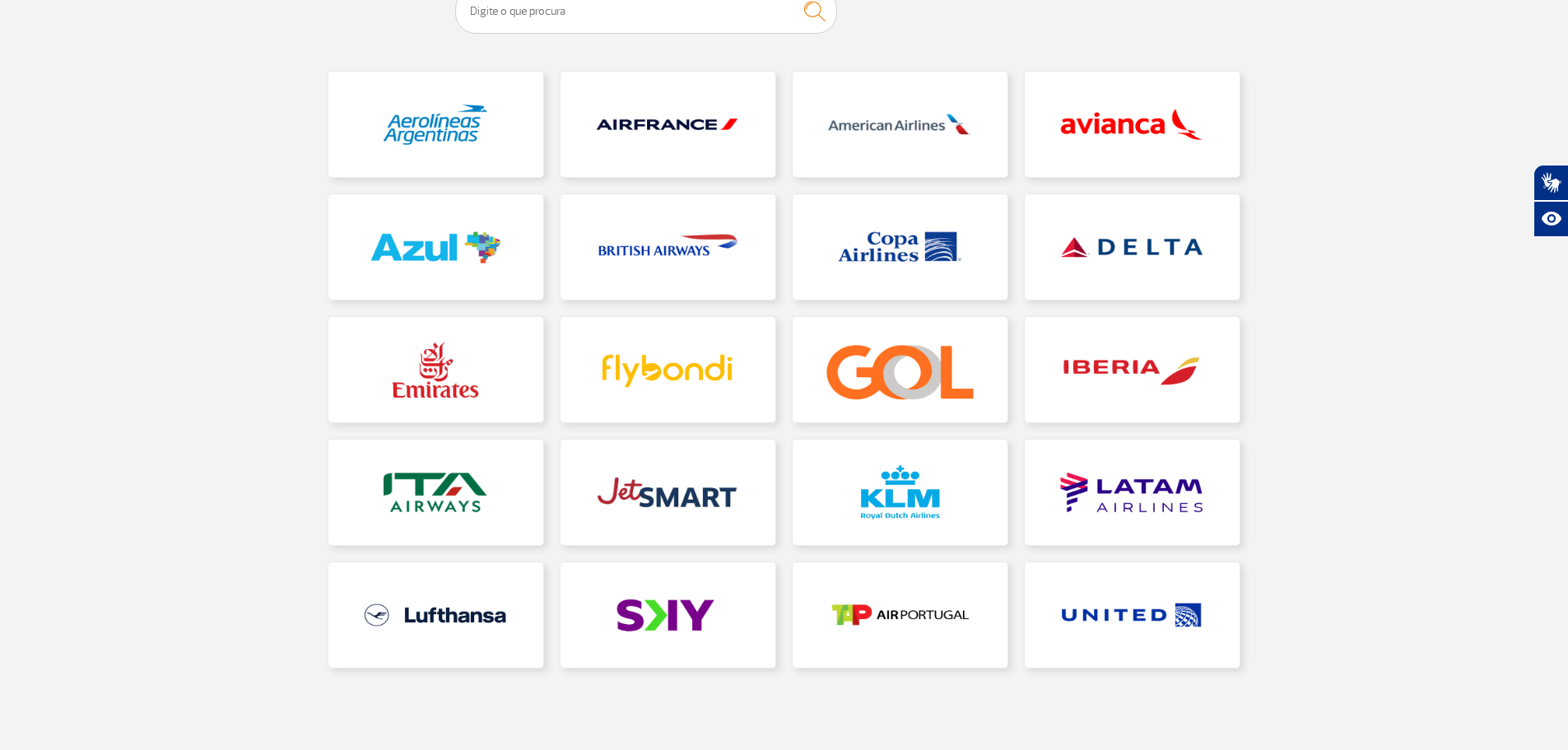
scroll to position [247, 0]
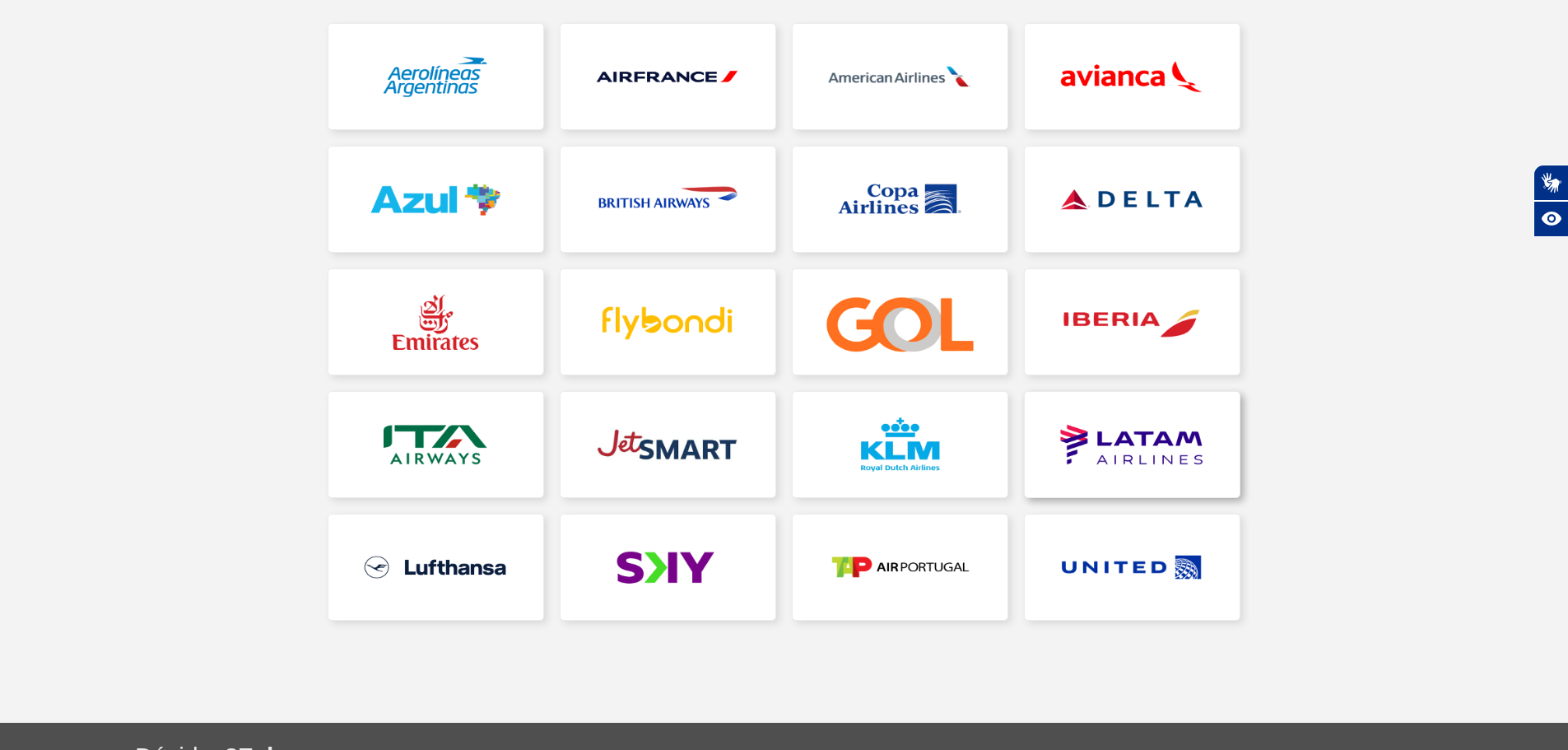
click at [1162, 463] on link at bounding box center [1132, 444] width 215 height 106
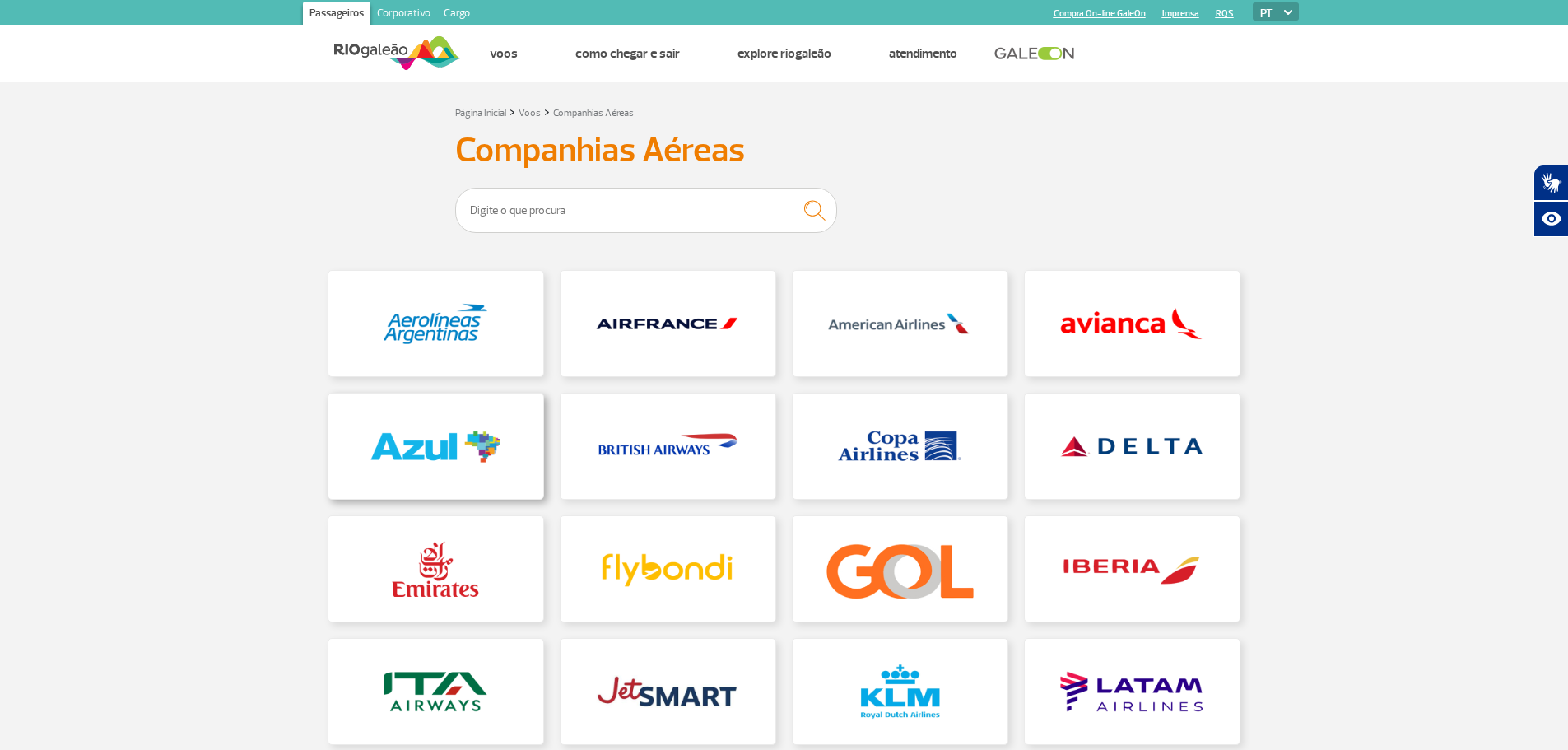
click at [466, 438] on link at bounding box center [436, 446] width 215 height 106
click at [880, 327] on link at bounding box center [900, 323] width 215 height 106
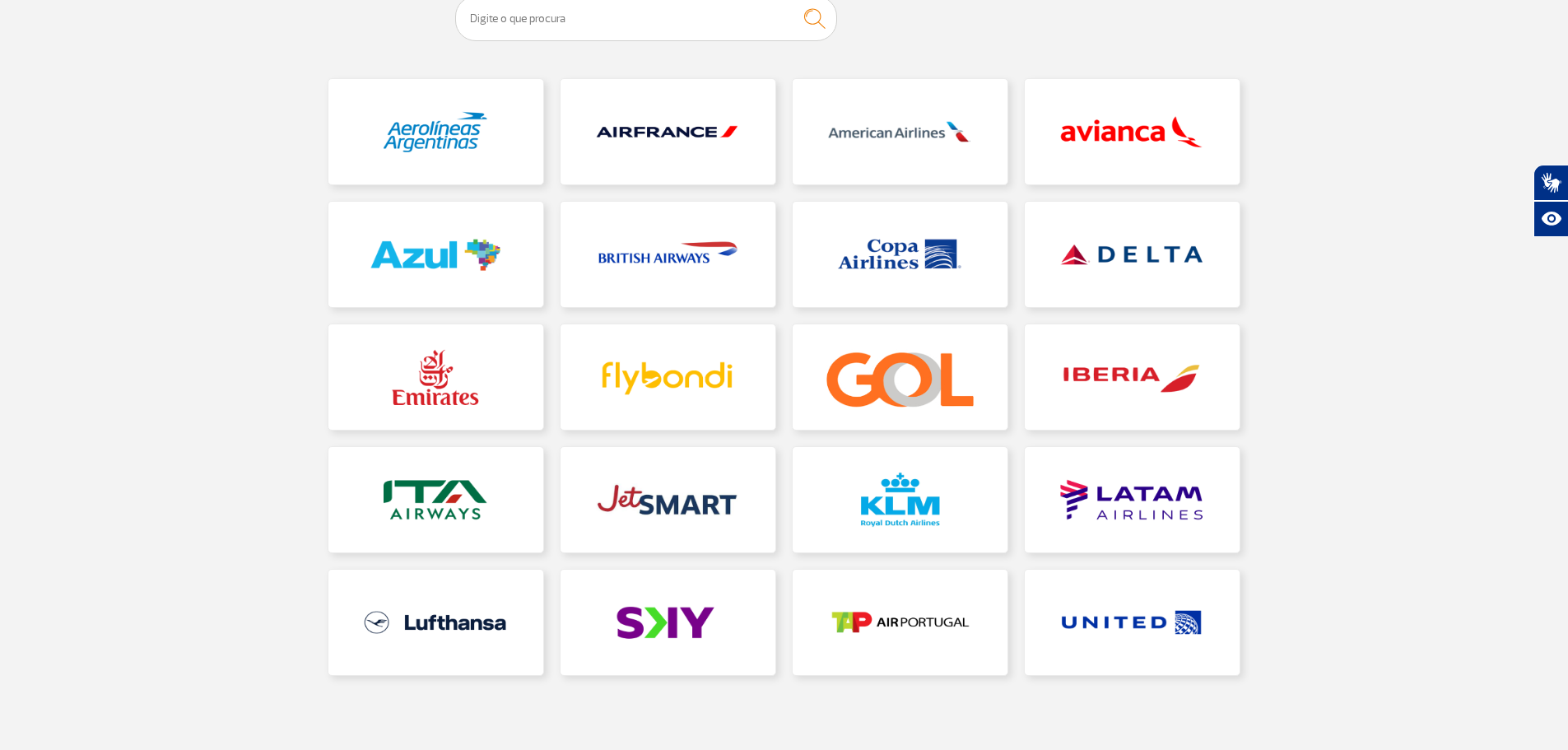
scroll to position [329, 0]
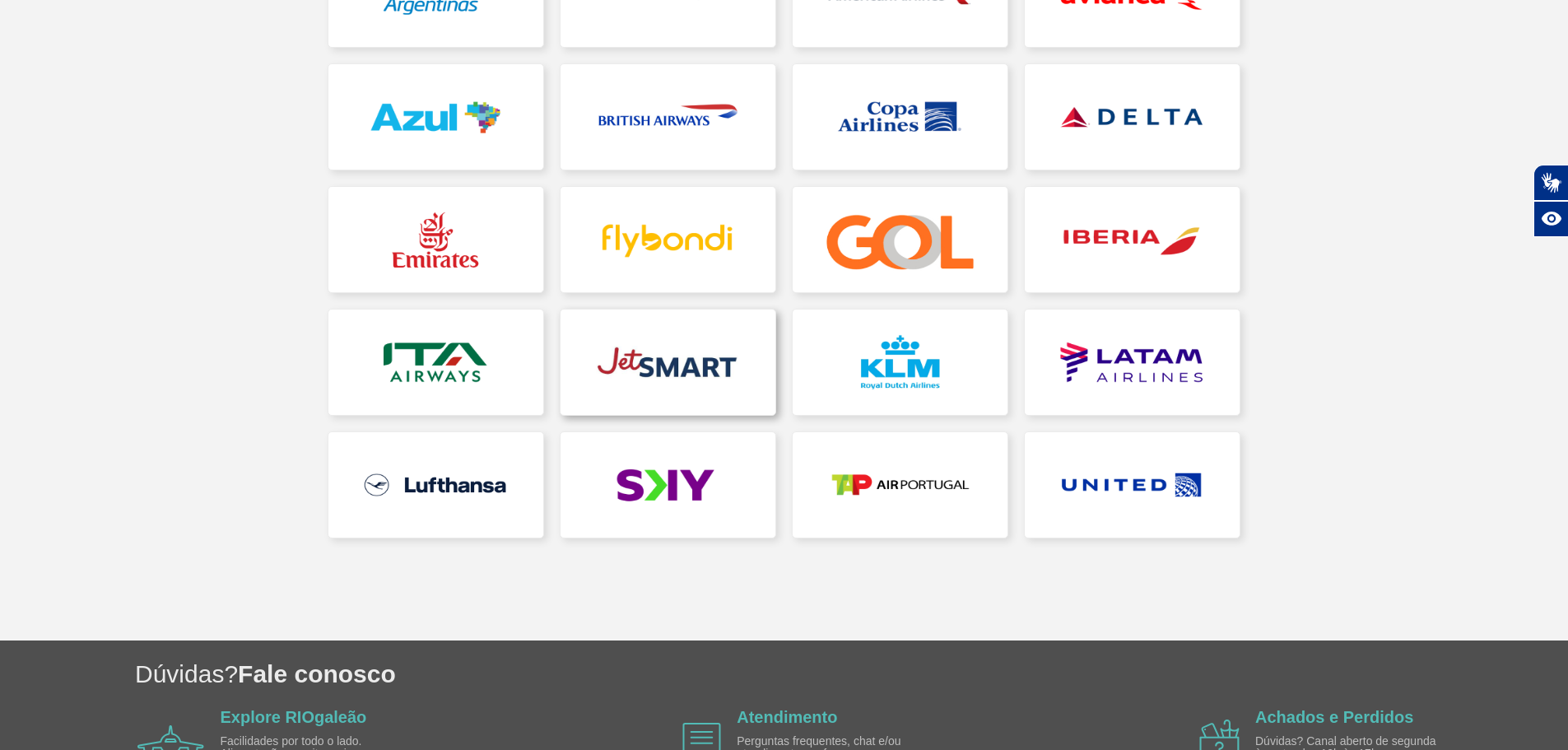
click at [680, 379] on link at bounding box center [668, 362] width 215 height 106
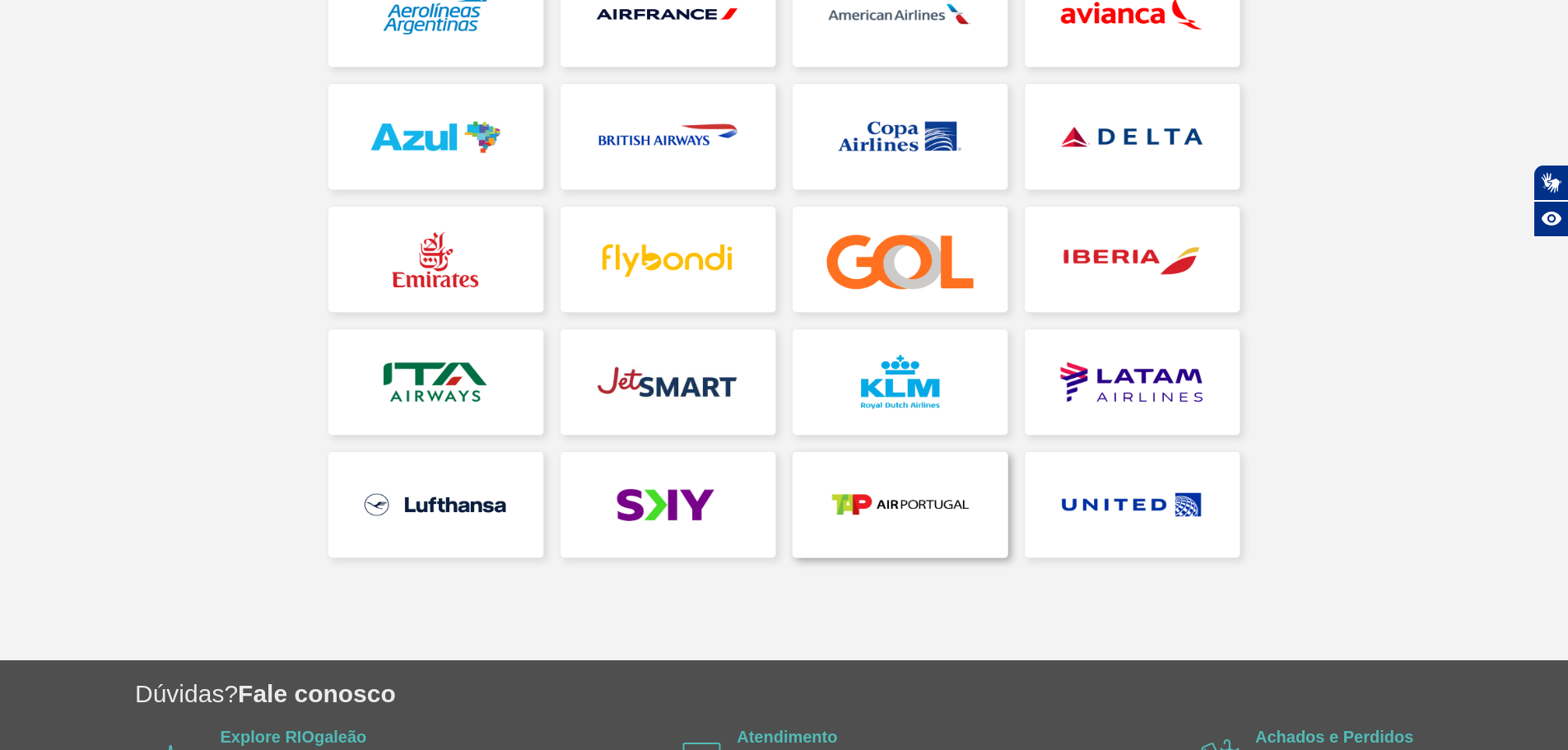
scroll to position [329, 0]
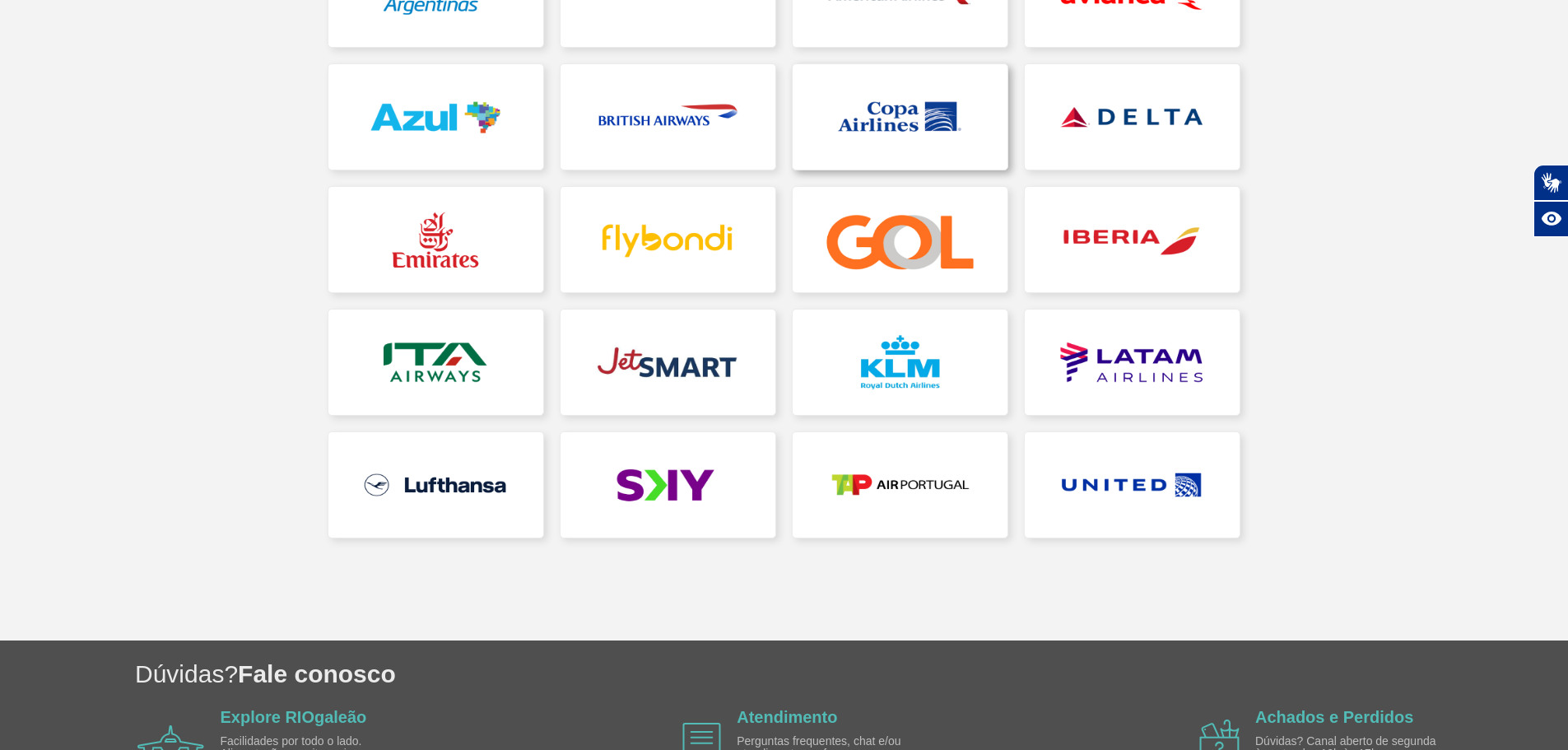
click at [909, 95] on link at bounding box center [900, 117] width 215 height 106
